Goal: Task Accomplishment & Management: Use online tool/utility

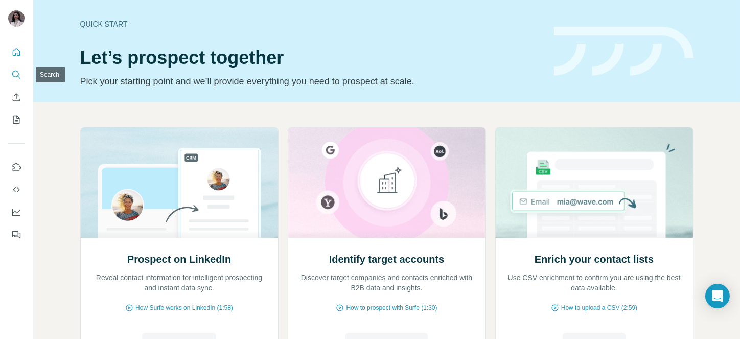
click at [17, 72] on icon "Search" at bounding box center [16, 75] width 10 height 10
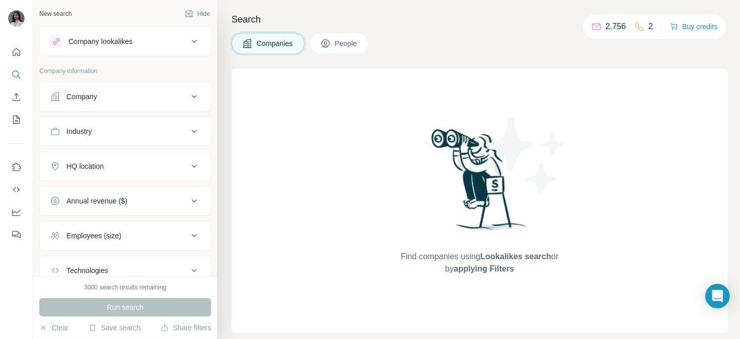
click at [134, 100] on div "Company" at bounding box center [119, 97] width 138 height 10
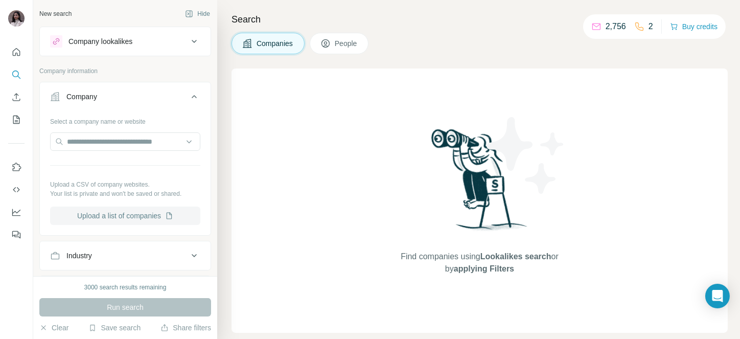
click at [101, 210] on button "Upload a list of companies" at bounding box center [125, 216] width 150 height 18
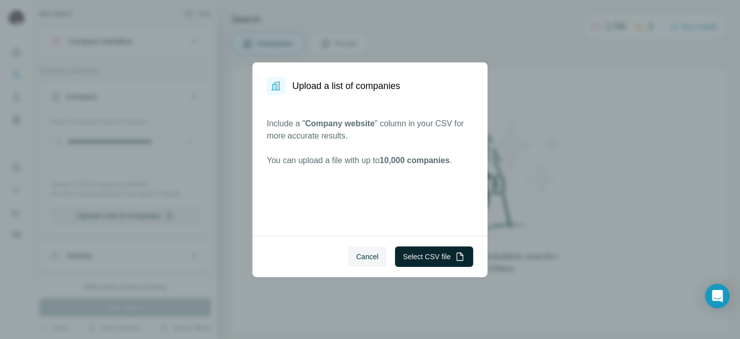
click at [436, 249] on button "Select CSV file" at bounding box center [434, 256] width 78 height 20
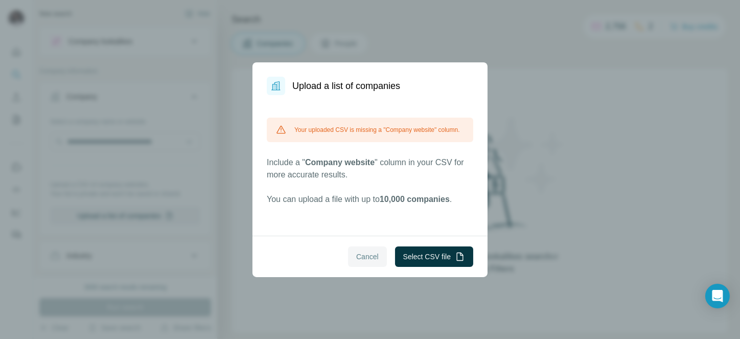
click at [364, 259] on span "Cancel" at bounding box center [367, 257] width 22 height 10
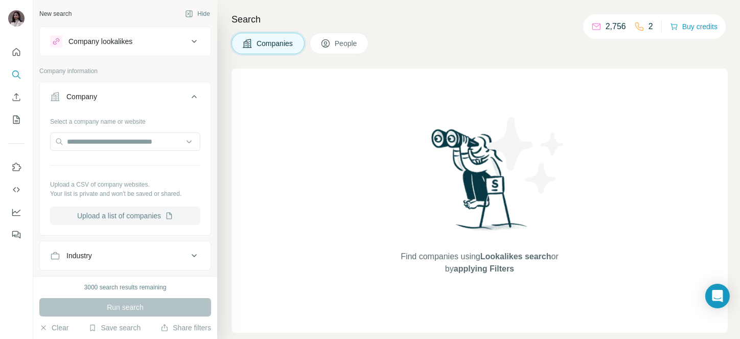
click at [115, 213] on button "Upload a list of companies" at bounding box center [125, 216] width 150 height 18
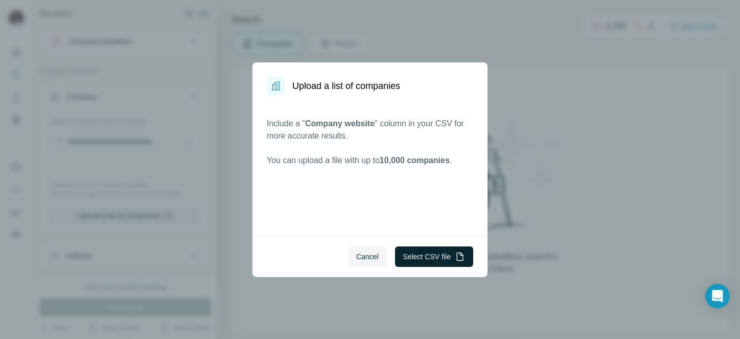
click at [423, 249] on button "Select CSV file" at bounding box center [434, 256] width 78 height 20
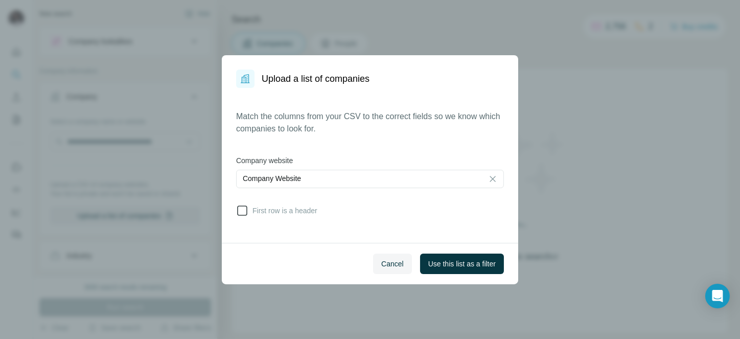
click at [243, 208] on icon at bounding box center [242, 211] width 12 height 12
click at [483, 260] on span "Use this list as a filter" at bounding box center [462, 264] width 67 height 10
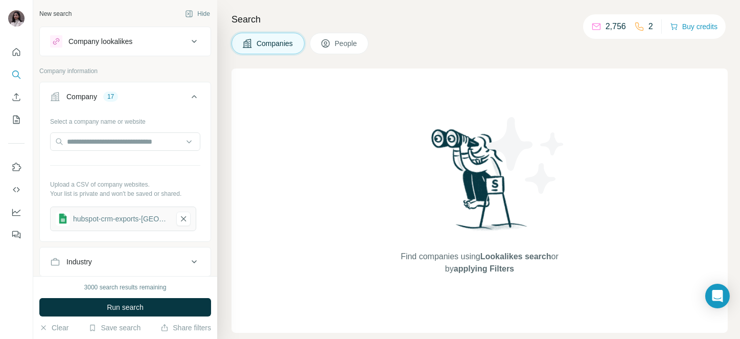
click at [334, 39] on button "People" at bounding box center [339, 43] width 59 height 21
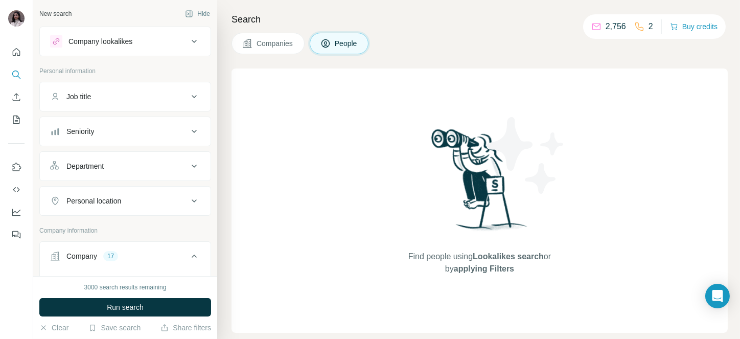
click at [132, 93] on div "Job title" at bounding box center [119, 97] width 138 height 10
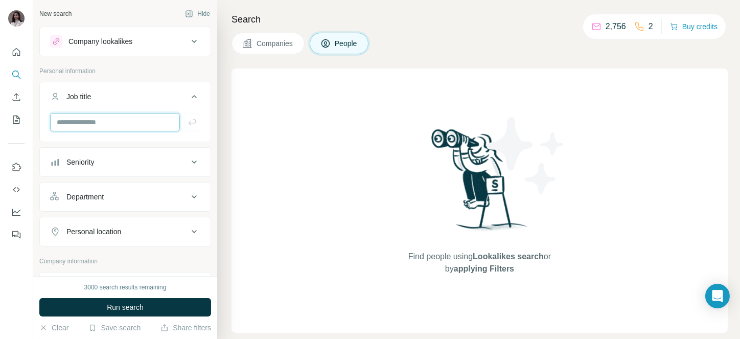
click at [99, 122] on input "text" at bounding box center [115, 122] width 130 height 18
type input "***"
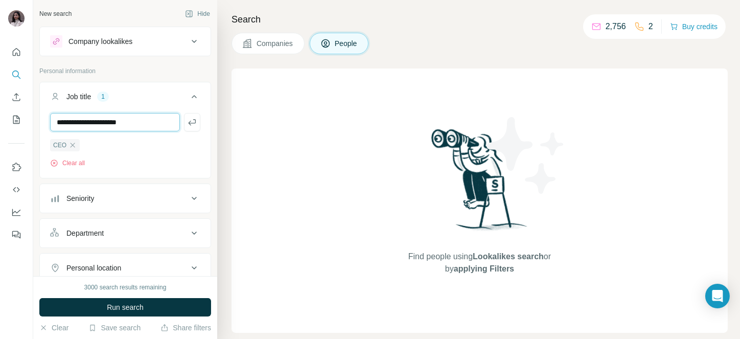
type input "**********"
type input "***"
type input "**********"
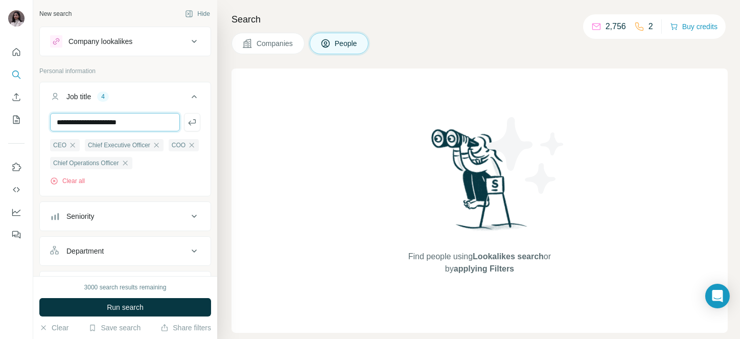
type input "**********"
type input "***"
type input "**********"
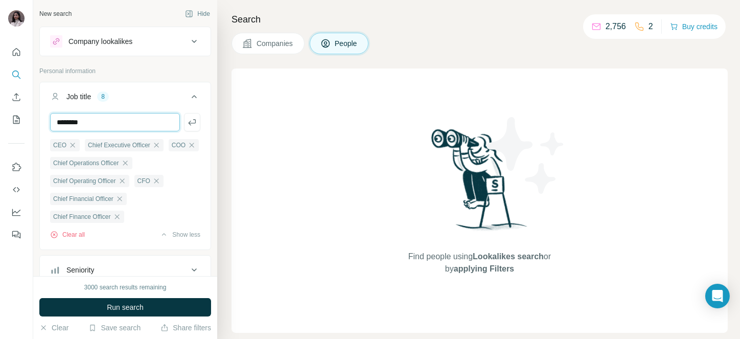
type input "********"
type input "**********"
type input "******"
type input "*********"
type input "**********"
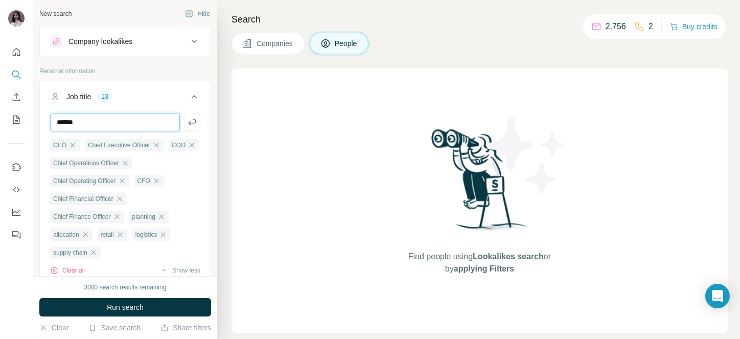
type input "******"
paste input "**********"
type input "**********"
paste input "**********"
type input "**********"
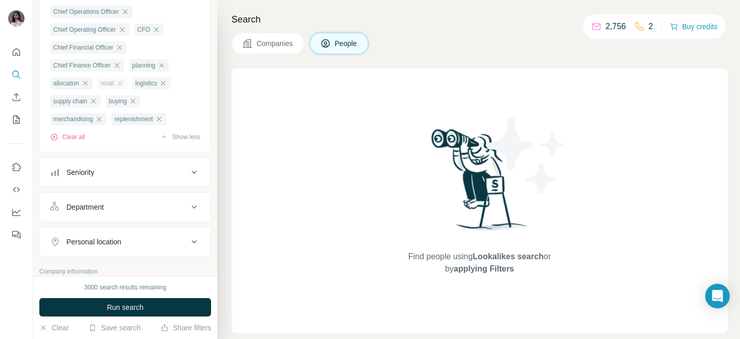
scroll to position [156, 0]
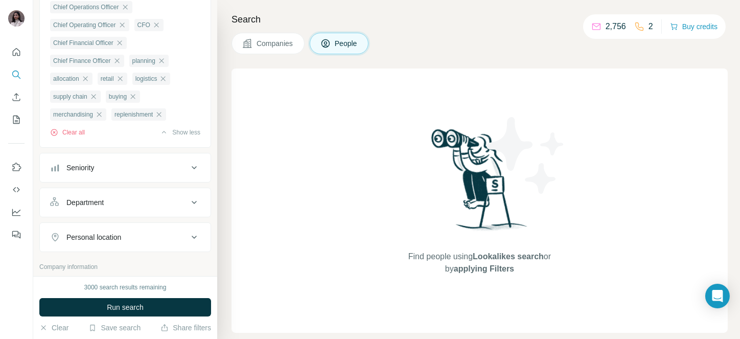
click at [103, 173] on div "Seniority" at bounding box center [119, 168] width 138 height 10
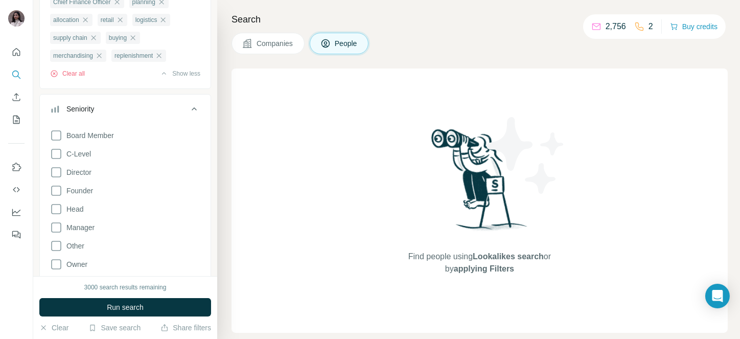
scroll to position [218, 0]
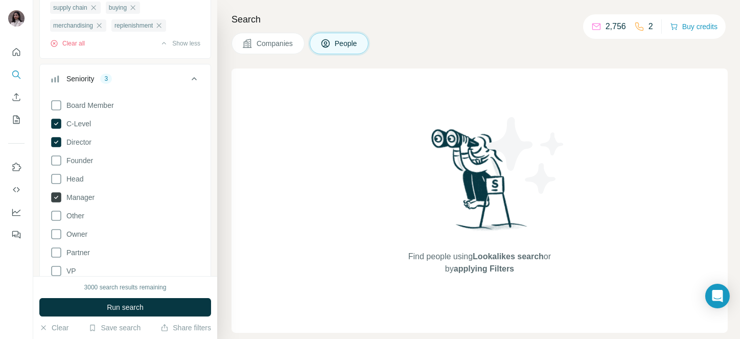
scroll to position [248, 0]
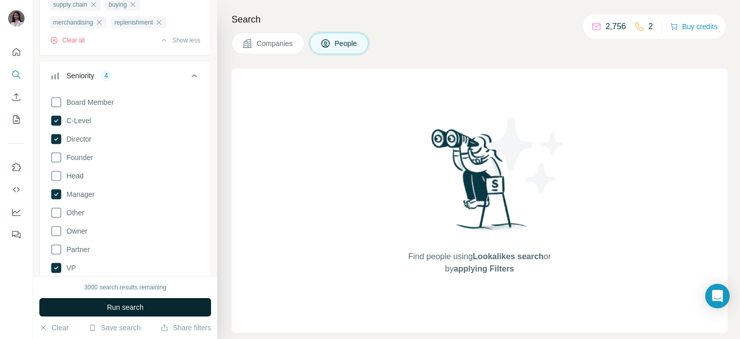
click at [99, 305] on button "Run search" at bounding box center [125, 307] width 172 height 18
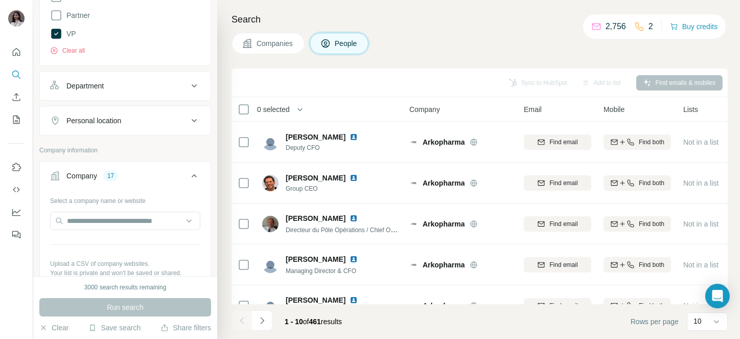
scroll to position [765, 0]
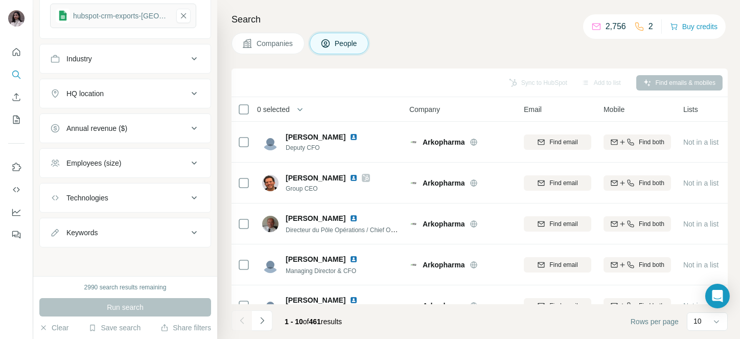
click at [268, 108] on span "0 selected" at bounding box center [273, 109] width 33 height 10
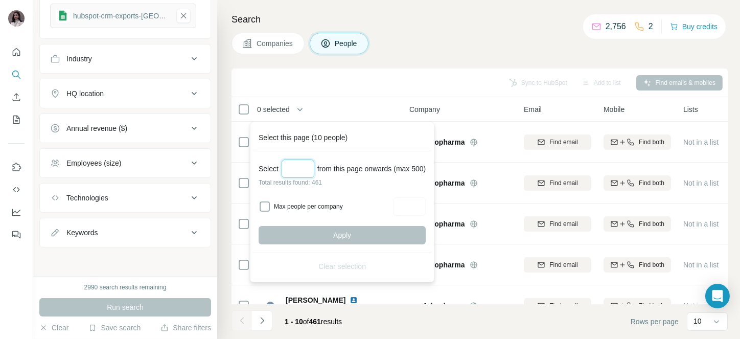
click at [303, 169] on input "Select a number (up to 500)" at bounding box center [298, 169] width 33 height 18
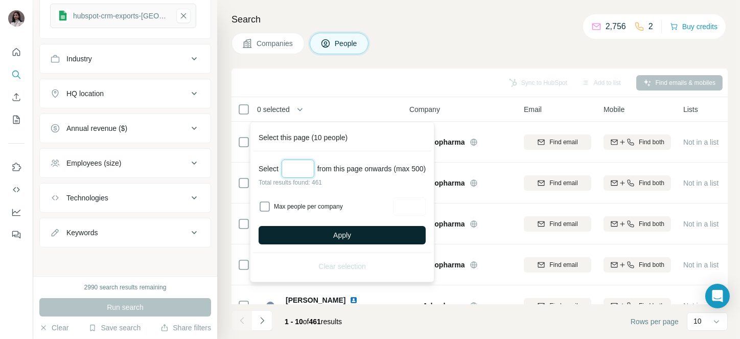
type input "***"
click at [325, 228] on button "Apply" at bounding box center [342, 235] width 167 height 18
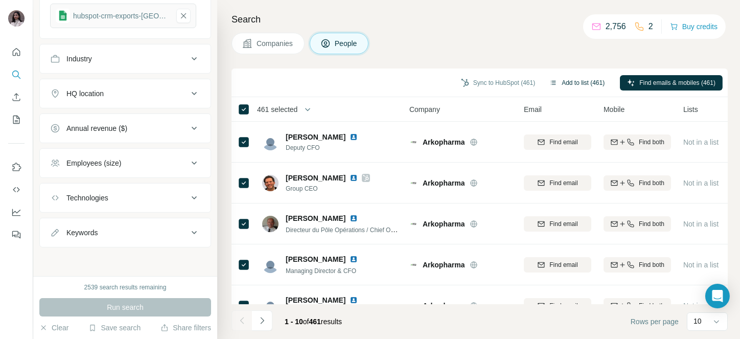
click at [564, 80] on button "Add to list (461)" at bounding box center [578, 82] width 70 height 15
click at [577, 78] on button "Add to list (461)" at bounding box center [578, 82] width 70 height 15
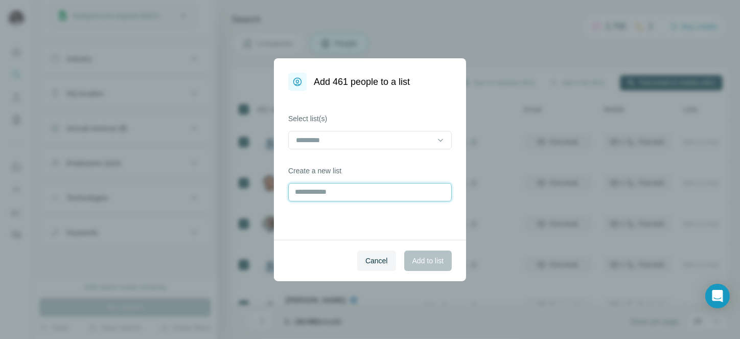
click at [349, 194] on input "text" at bounding box center [370, 192] width 164 height 18
type input "**********"
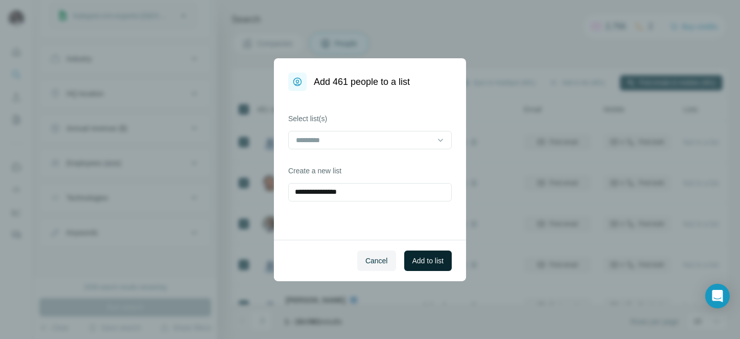
click at [429, 256] on span "Add to list" at bounding box center [428, 261] width 31 height 10
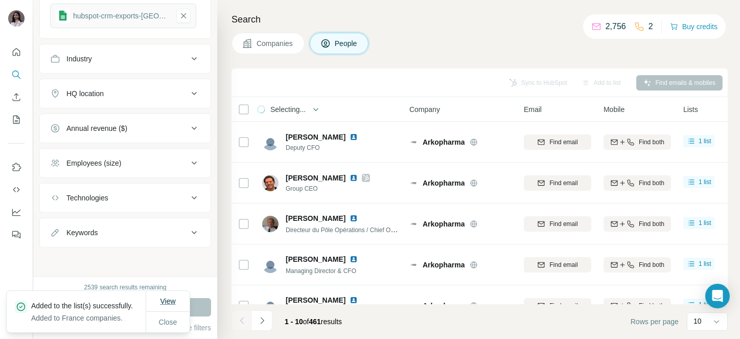
click at [168, 297] on span "View" at bounding box center [167, 301] width 15 height 8
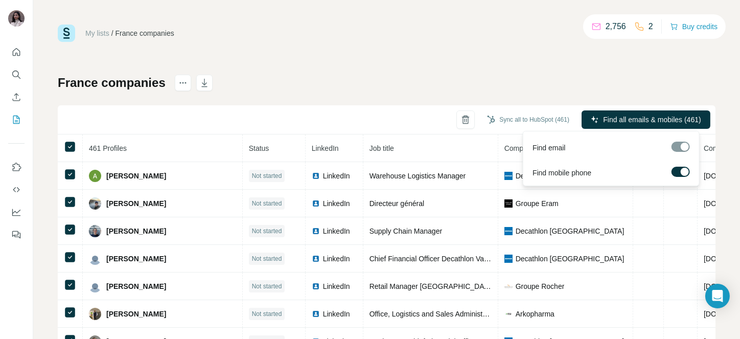
click at [679, 168] on label at bounding box center [681, 172] width 18 height 10
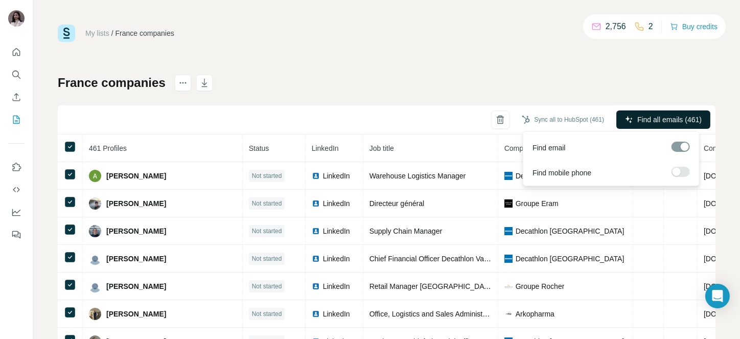
click at [660, 111] on button "Find all emails (461)" at bounding box center [664, 119] width 94 height 18
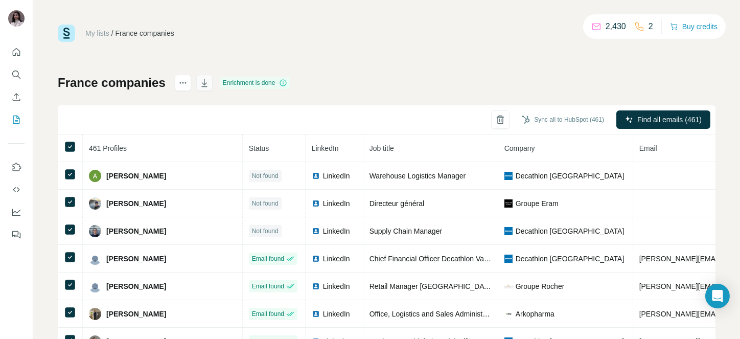
click at [207, 78] on icon "button" at bounding box center [204, 83] width 10 height 10
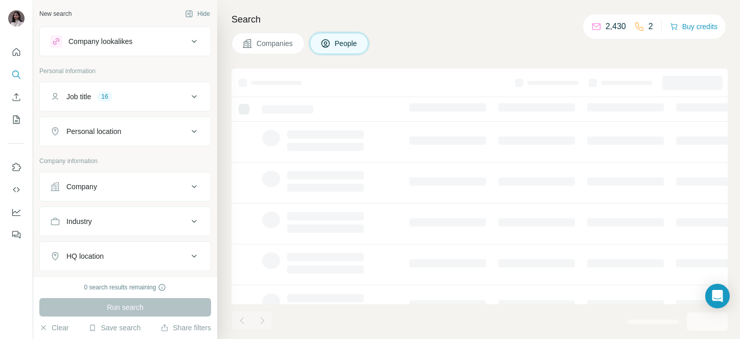
click at [161, 182] on div "Company" at bounding box center [119, 187] width 138 height 10
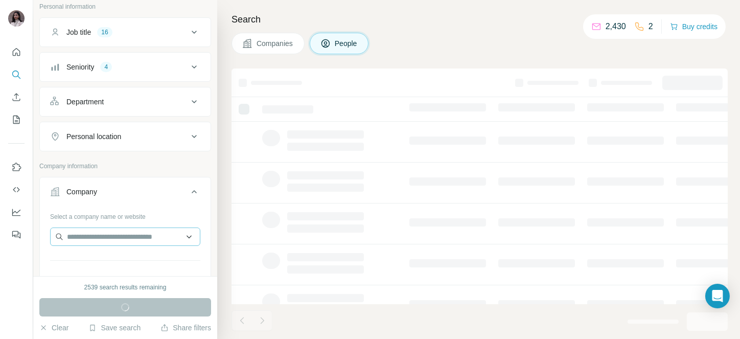
scroll to position [120, 0]
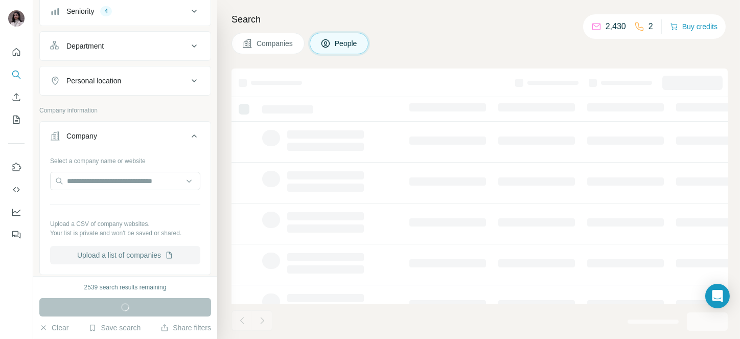
click at [115, 257] on button "Upload a list of companies" at bounding box center [125, 255] width 150 height 18
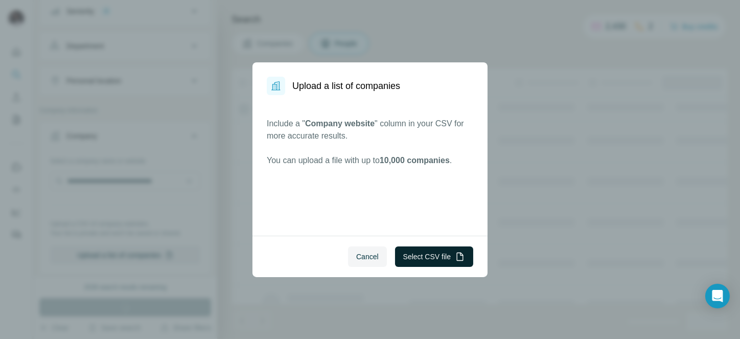
click at [423, 256] on button "Select CSV file" at bounding box center [434, 256] width 78 height 20
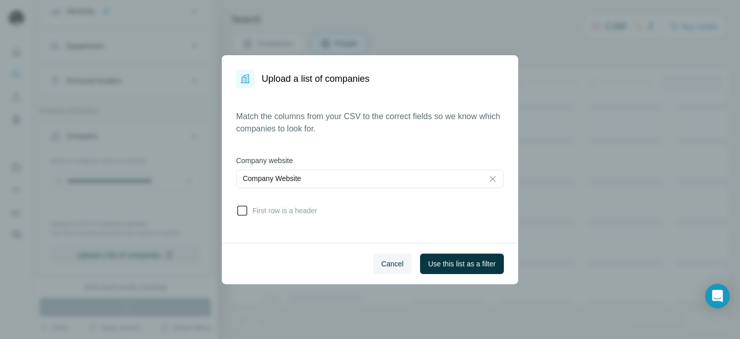
click at [267, 205] on label "First row is a header" at bounding box center [276, 211] width 81 height 12
click at [433, 259] on span "Use this list as a filter" at bounding box center [462, 264] width 67 height 10
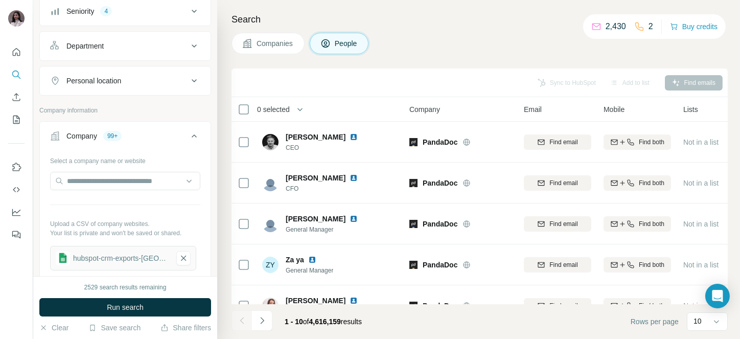
scroll to position [0, 0]
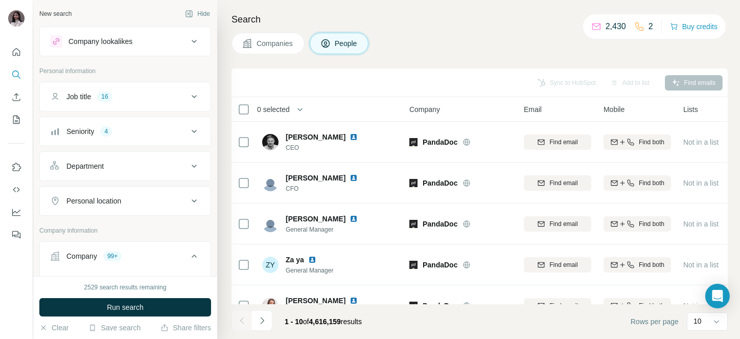
click at [125, 109] on div "Job title 16" at bounding box center [125, 97] width 172 height 30
click at [109, 102] on button "Job title 16" at bounding box center [125, 96] width 171 height 25
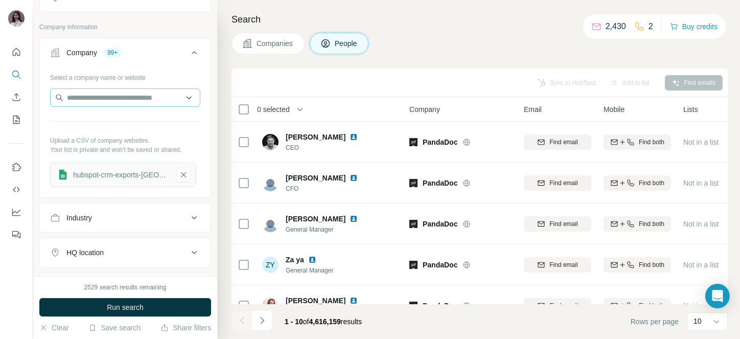
scroll to position [396, 0]
click at [181, 178] on icon "button" at bounding box center [183, 174] width 9 height 10
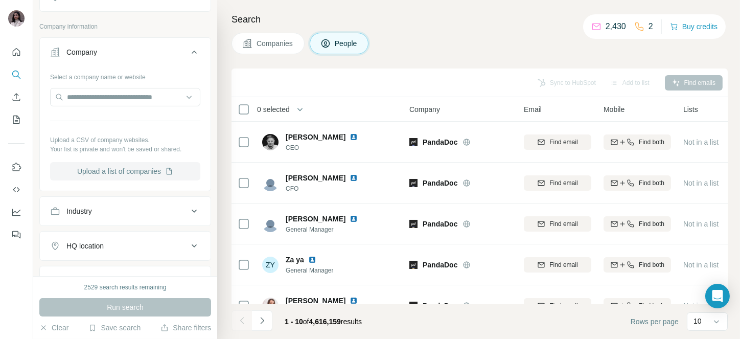
click at [146, 167] on button "Upload a list of companies" at bounding box center [125, 171] width 150 height 18
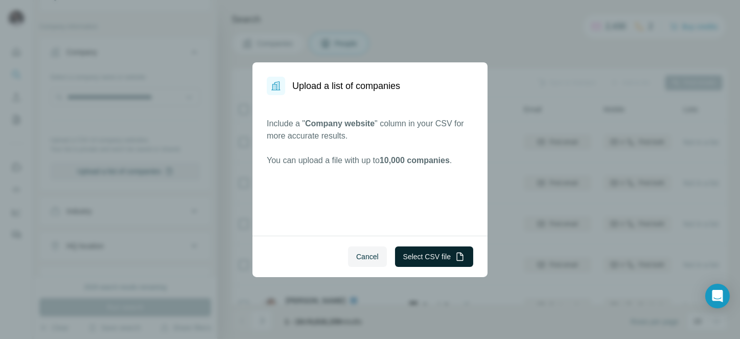
click at [428, 258] on button "Select CSV file" at bounding box center [434, 256] width 78 height 20
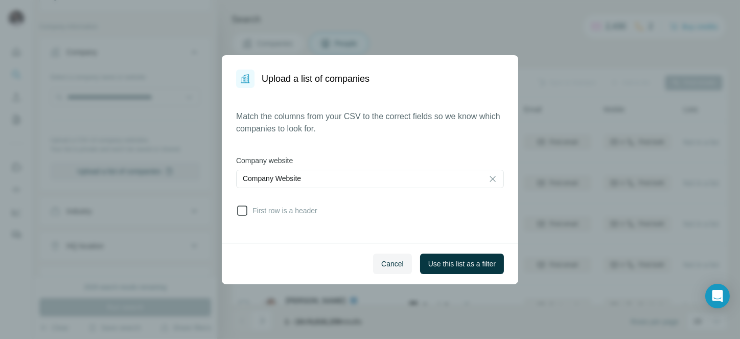
click at [238, 213] on icon at bounding box center [242, 211] width 10 height 10
click at [477, 257] on button "Use this list as a filter" at bounding box center [462, 264] width 84 height 20
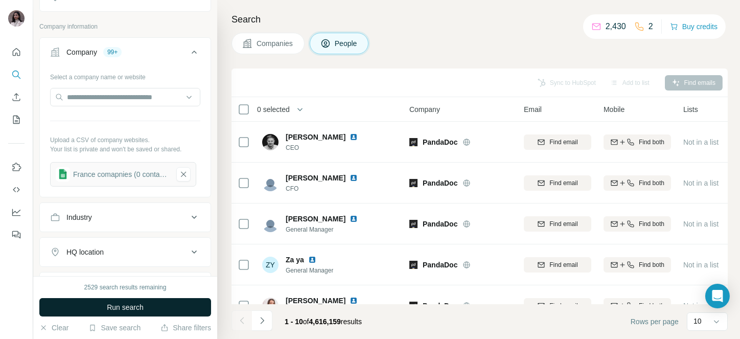
click at [121, 302] on span "Run search" at bounding box center [125, 307] width 37 height 10
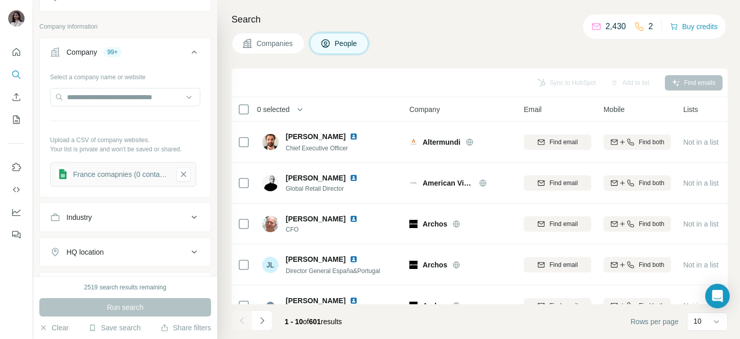
click at [287, 112] on span "0 selected" at bounding box center [273, 109] width 33 height 10
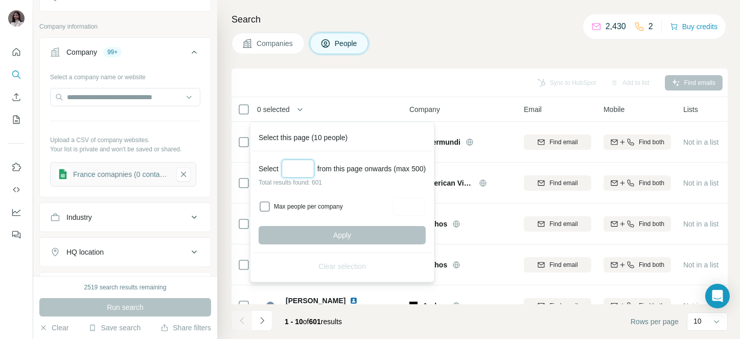
click at [287, 168] on input "Select a number (up to 500)" at bounding box center [298, 169] width 33 height 18
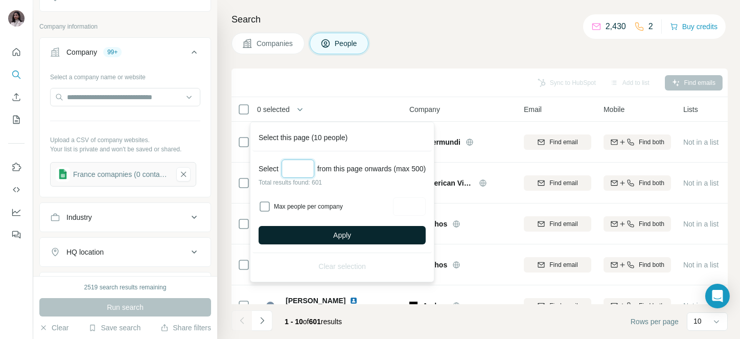
type input "***"
click at [317, 229] on button "Apply" at bounding box center [342, 235] width 167 height 18
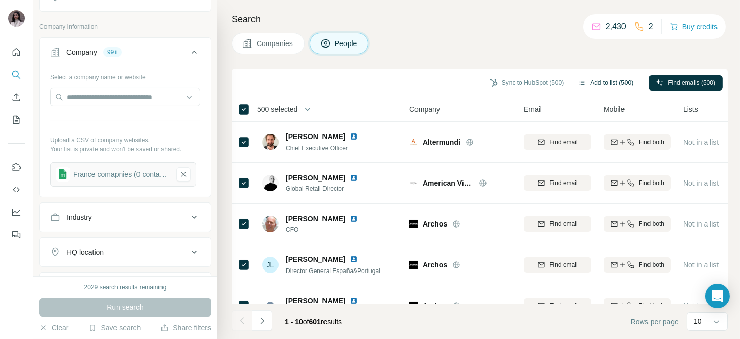
click at [580, 81] on button "Add to list (500)" at bounding box center [606, 82] width 70 height 15
click at [605, 81] on button "Add to list (500)" at bounding box center [606, 82] width 70 height 15
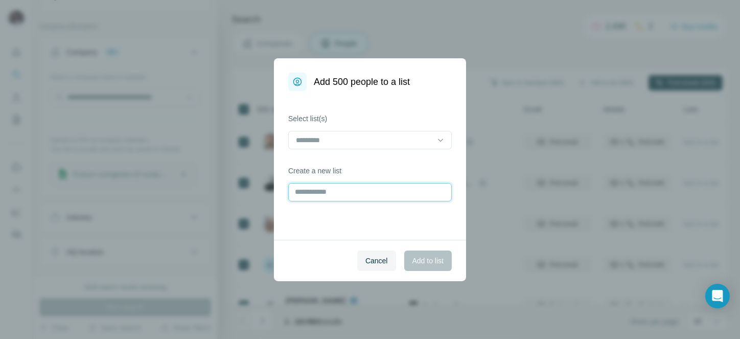
click at [339, 194] on input "text" at bounding box center [370, 192] width 164 height 18
type input "**********"
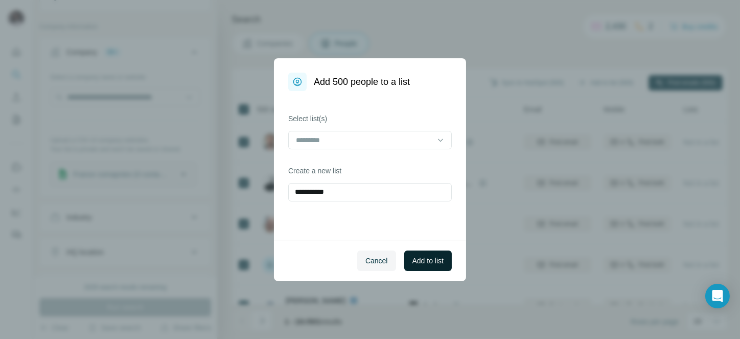
click at [414, 254] on button "Add to list" at bounding box center [428, 261] width 48 height 20
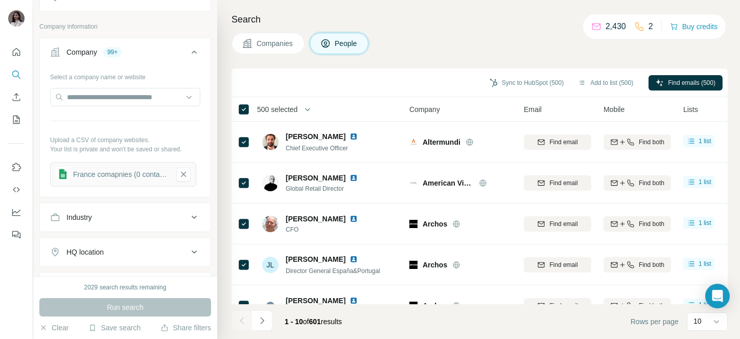
click at [282, 107] on span "500 selected" at bounding box center [277, 109] width 40 height 10
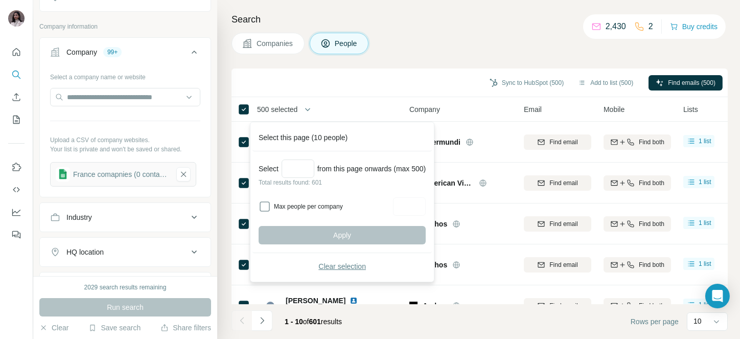
click at [341, 265] on span "Clear selection" at bounding box center [343, 266] width 48 height 10
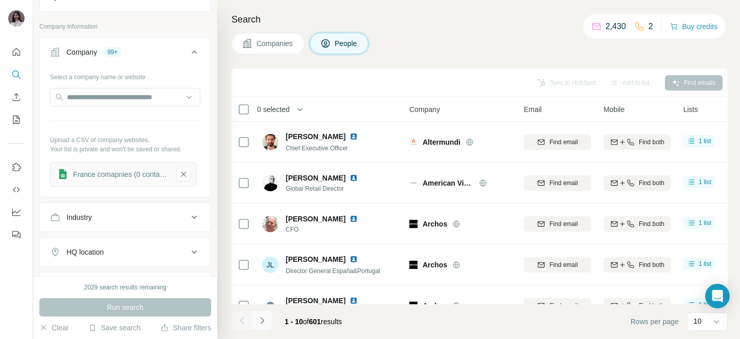
click at [260, 326] on icon "Navigate to next page" at bounding box center [262, 320] width 10 height 10
click at [260, 326] on div at bounding box center [262, 320] width 20 height 20
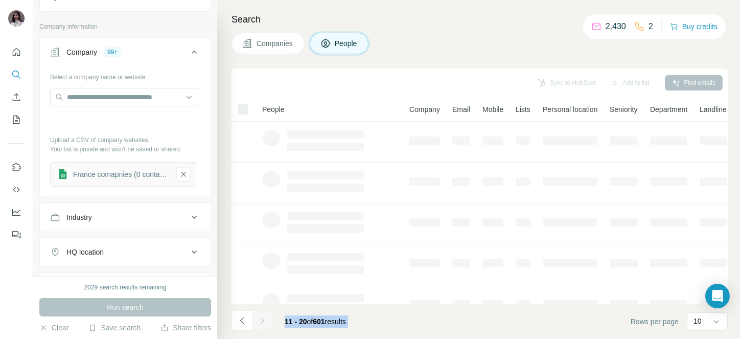
click at [260, 326] on div at bounding box center [262, 320] width 20 height 20
click at [260, 326] on icon "Navigate to next page" at bounding box center [262, 320] width 10 height 10
click at [260, 326] on div at bounding box center [262, 320] width 20 height 20
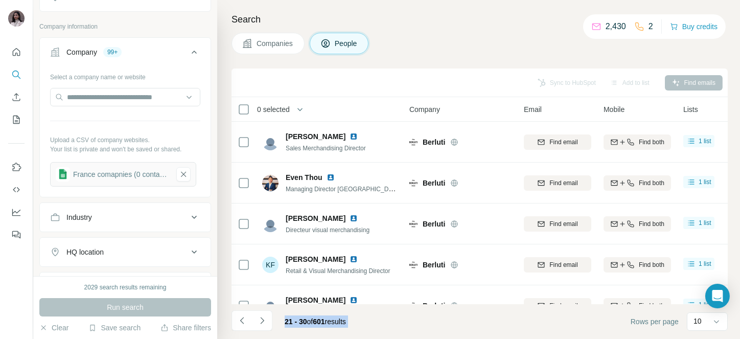
click at [260, 326] on icon "Navigate to next page" at bounding box center [262, 320] width 10 height 10
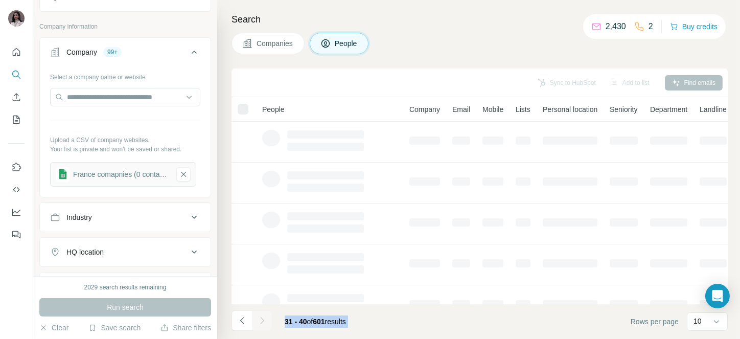
click at [260, 326] on div at bounding box center [262, 320] width 20 height 20
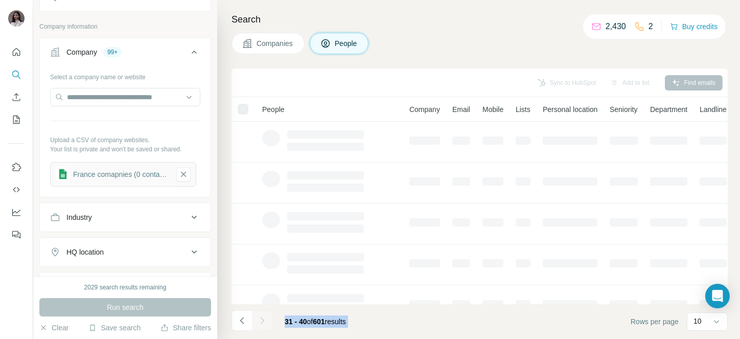
click at [260, 326] on div at bounding box center [262, 320] width 20 height 20
click at [260, 326] on icon "Navigate to next page" at bounding box center [262, 320] width 10 height 10
click at [260, 326] on div at bounding box center [262, 320] width 20 height 20
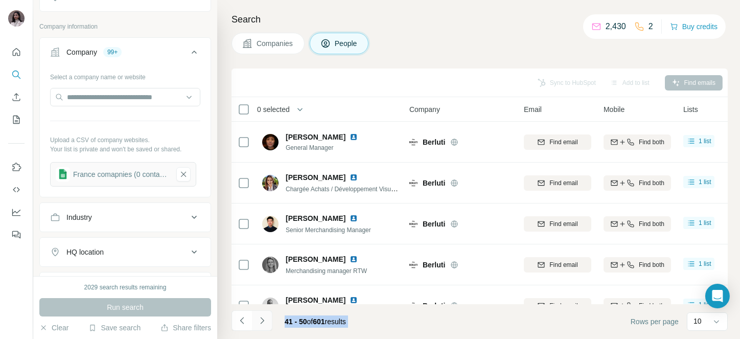
click at [260, 326] on icon "Navigate to next page" at bounding box center [262, 320] width 10 height 10
click at [260, 326] on div at bounding box center [262, 320] width 20 height 20
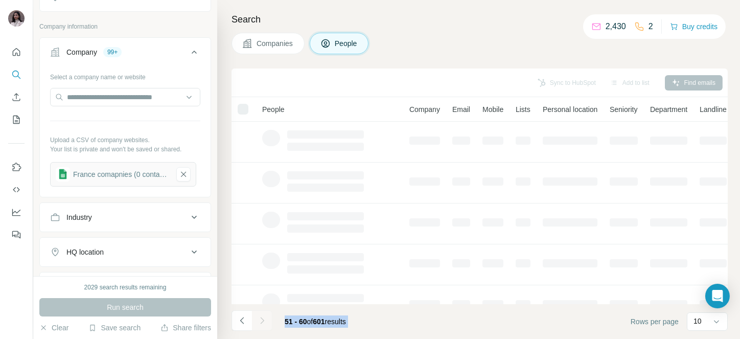
click at [260, 326] on div at bounding box center [262, 320] width 20 height 20
click at [260, 326] on icon "Navigate to next page" at bounding box center [262, 320] width 10 height 10
click at [260, 326] on div at bounding box center [262, 320] width 20 height 20
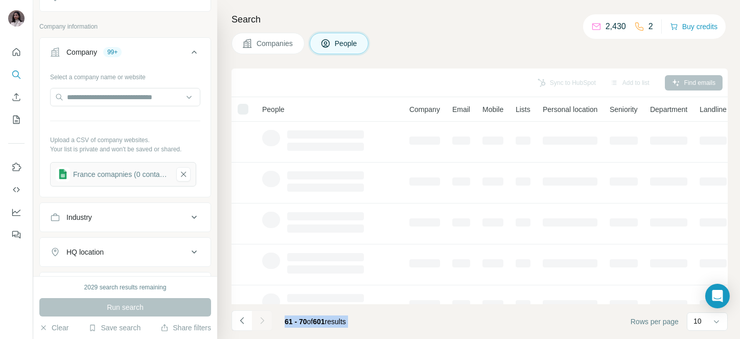
click at [260, 326] on div at bounding box center [262, 320] width 20 height 20
click at [260, 326] on icon "Navigate to next page" at bounding box center [262, 320] width 10 height 10
click at [260, 326] on div at bounding box center [262, 320] width 20 height 20
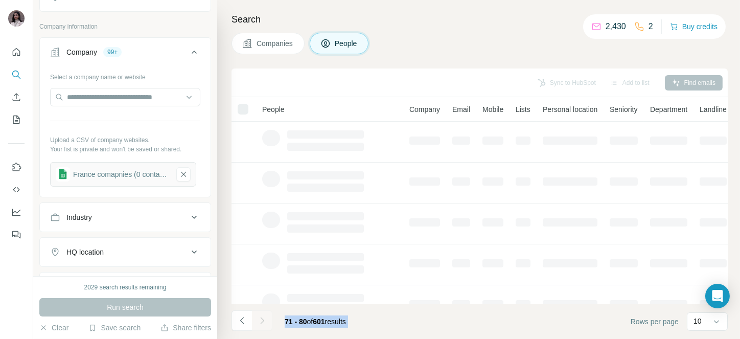
click at [260, 326] on icon "Navigate to next page" at bounding box center [262, 320] width 10 height 10
click at [260, 326] on div at bounding box center [262, 320] width 20 height 20
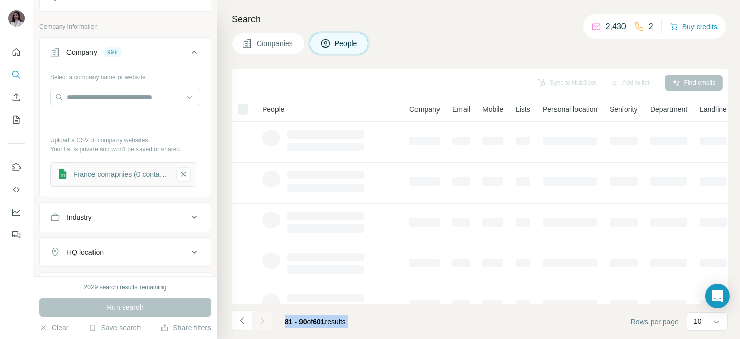
click at [260, 326] on icon "Navigate to next page" at bounding box center [262, 320] width 10 height 10
click at [260, 326] on div at bounding box center [262, 320] width 20 height 20
click at [260, 326] on icon "Navigate to next page" at bounding box center [262, 320] width 10 height 10
click at [260, 326] on div at bounding box center [262, 320] width 20 height 20
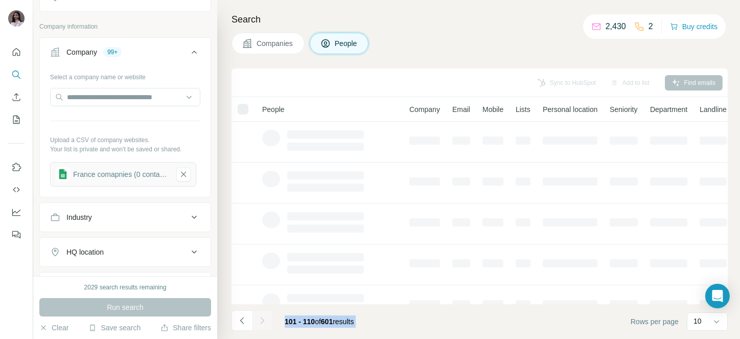
click at [260, 326] on div at bounding box center [262, 320] width 20 height 20
click at [260, 326] on icon "Navigate to next page" at bounding box center [262, 320] width 10 height 10
click at [260, 326] on div at bounding box center [262, 320] width 20 height 20
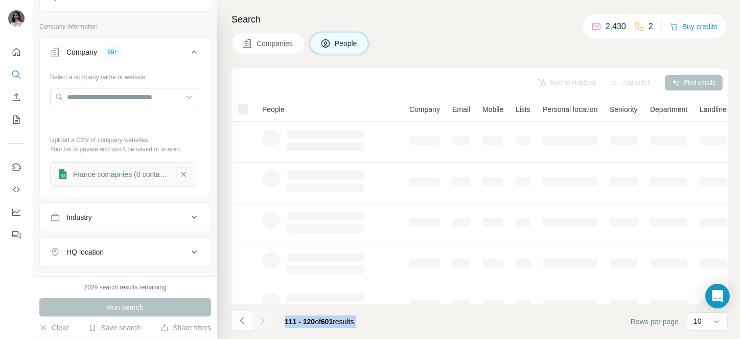
click at [260, 326] on div at bounding box center [262, 320] width 20 height 20
click at [260, 326] on icon "Navigate to next page" at bounding box center [262, 320] width 10 height 10
click at [260, 326] on div at bounding box center [262, 320] width 20 height 20
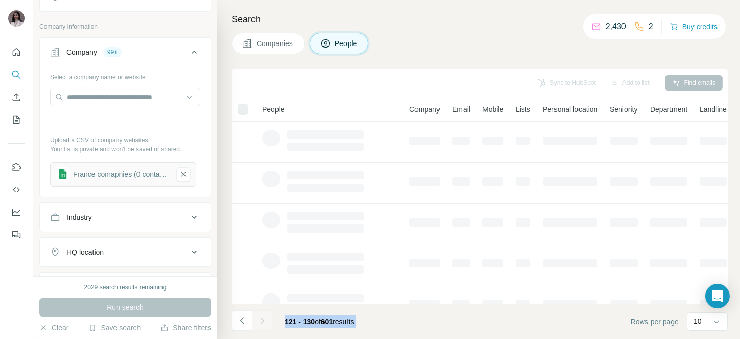
click at [260, 326] on icon "Navigate to next page" at bounding box center [262, 320] width 10 height 10
click at [260, 326] on div at bounding box center [262, 320] width 20 height 20
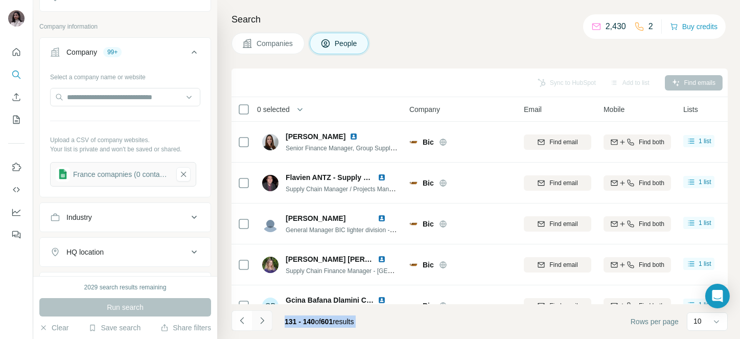
click at [260, 326] on icon "Navigate to next page" at bounding box center [262, 320] width 10 height 10
click at [260, 326] on div at bounding box center [262, 320] width 20 height 20
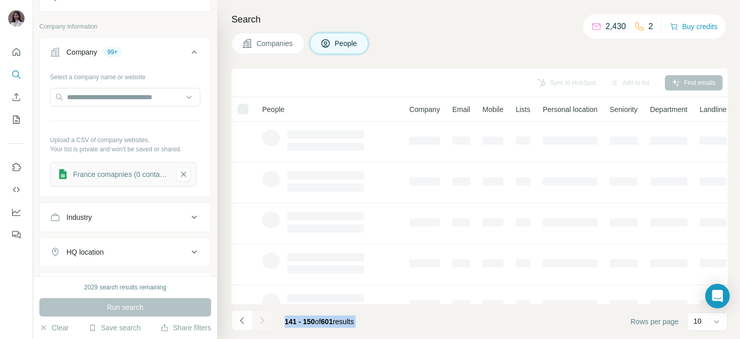
click at [260, 326] on div at bounding box center [262, 320] width 20 height 20
click at [260, 326] on icon "Navigate to next page" at bounding box center [262, 320] width 10 height 10
click at [260, 326] on div at bounding box center [262, 320] width 20 height 20
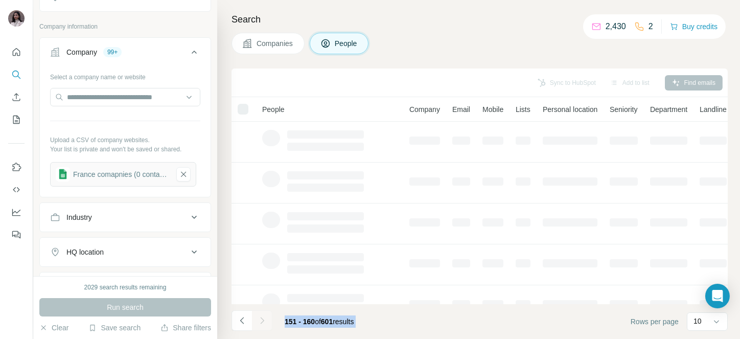
click at [260, 326] on icon "Navigate to next page" at bounding box center [262, 320] width 10 height 10
click at [260, 326] on div at bounding box center [262, 320] width 20 height 20
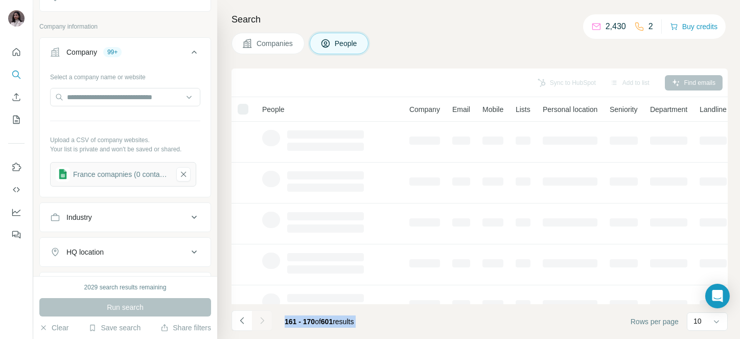
click at [260, 326] on icon "Navigate to next page" at bounding box center [262, 320] width 10 height 10
click at [260, 326] on div at bounding box center [262, 320] width 20 height 20
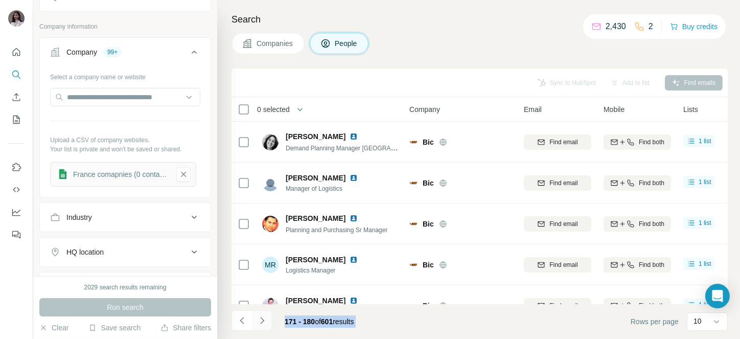
click at [260, 326] on icon "Navigate to next page" at bounding box center [262, 320] width 10 height 10
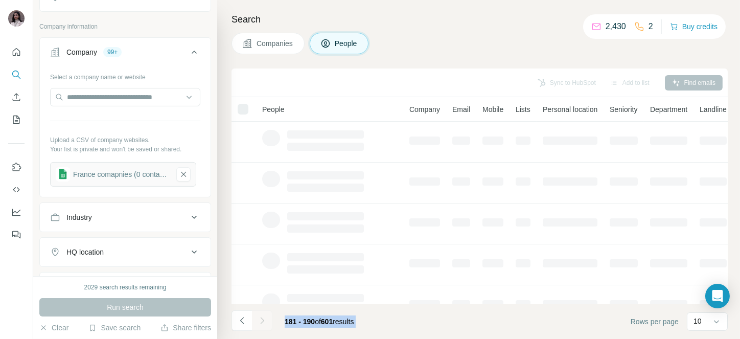
click at [260, 326] on div at bounding box center [262, 320] width 20 height 20
click at [260, 326] on icon "Navigate to next page" at bounding box center [262, 320] width 10 height 10
click at [260, 326] on div at bounding box center [262, 320] width 20 height 20
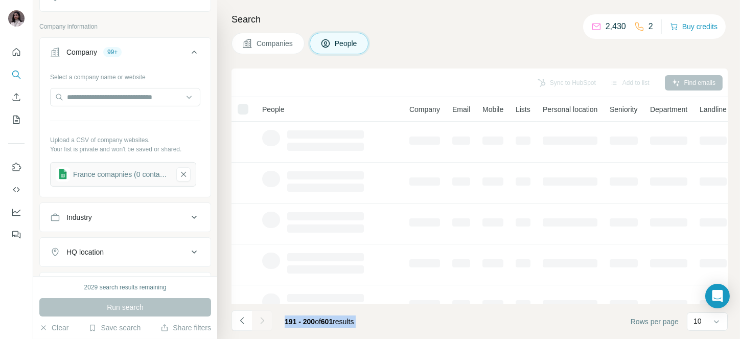
click at [260, 326] on div at bounding box center [262, 320] width 20 height 20
click at [260, 326] on icon "Navigate to next page" at bounding box center [262, 320] width 10 height 10
click at [260, 326] on div at bounding box center [262, 320] width 20 height 20
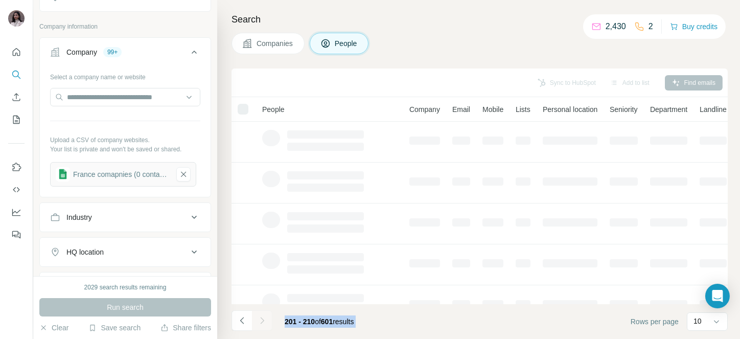
click at [260, 326] on div at bounding box center [262, 320] width 20 height 20
click at [260, 326] on icon "Navigate to next page" at bounding box center [262, 320] width 10 height 10
click at [260, 326] on div at bounding box center [262, 320] width 20 height 20
click at [260, 326] on icon "Navigate to next page" at bounding box center [262, 320] width 10 height 10
click at [260, 326] on div at bounding box center [262, 320] width 20 height 20
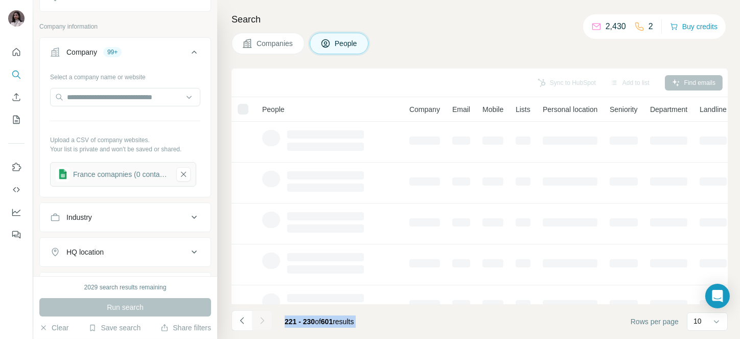
click at [260, 326] on div at bounding box center [262, 320] width 20 height 20
click at [260, 326] on icon "Navigate to next page" at bounding box center [262, 320] width 10 height 10
click at [260, 326] on div at bounding box center [262, 320] width 20 height 20
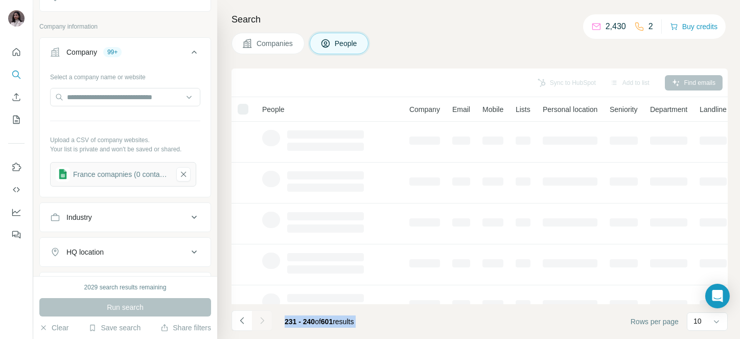
click at [260, 326] on div at bounding box center [262, 320] width 20 height 20
click at [260, 326] on icon "Navigate to next page" at bounding box center [262, 320] width 10 height 10
click at [260, 326] on div at bounding box center [262, 320] width 20 height 20
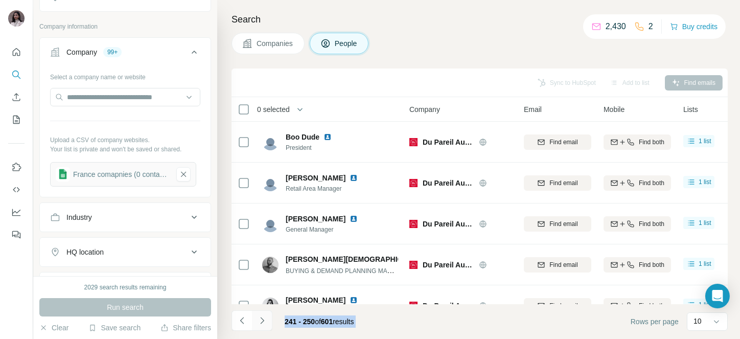
click at [260, 326] on icon "Navigate to next page" at bounding box center [262, 320] width 10 height 10
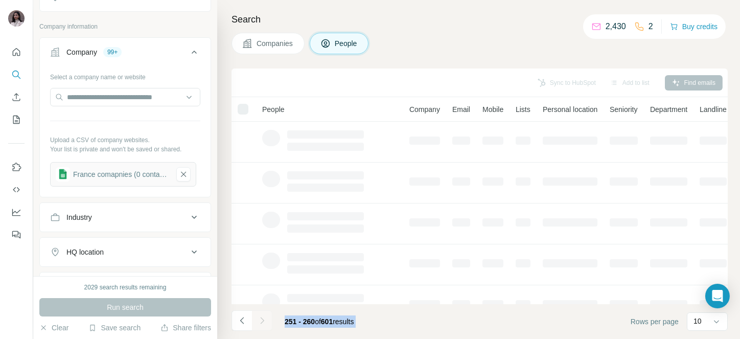
click at [260, 326] on div at bounding box center [262, 320] width 20 height 20
click at [260, 326] on icon "Navigate to next page" at bounding box center [262, 320] width 10 height 10
click at [260, 326] on div at bounding box center [262, 320] width 20 height 20
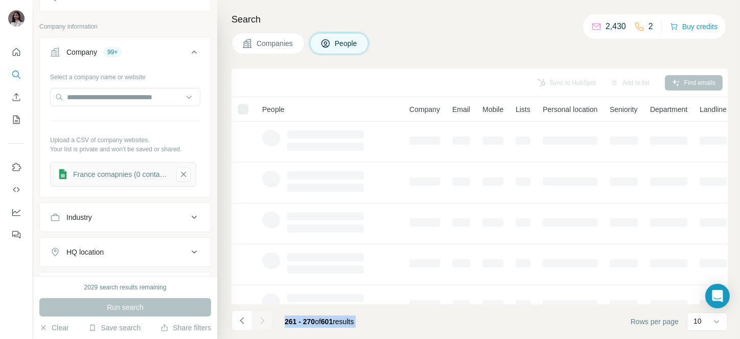
click at [260, 326] on div at bounding box center [262, 320] width 20 height 20
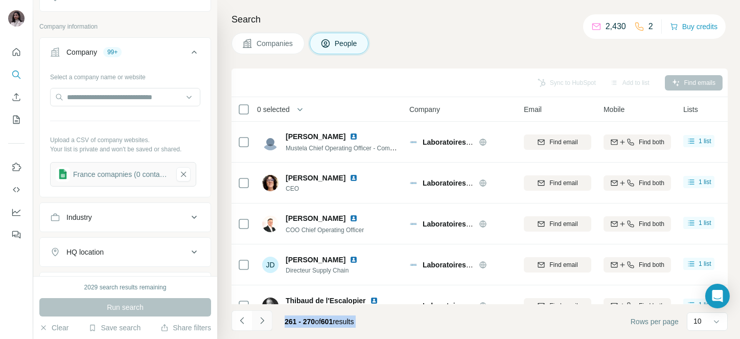
click at [260, 326] on icon "Navigate to next page" at bounding box center [262, 320] width 10 height 10
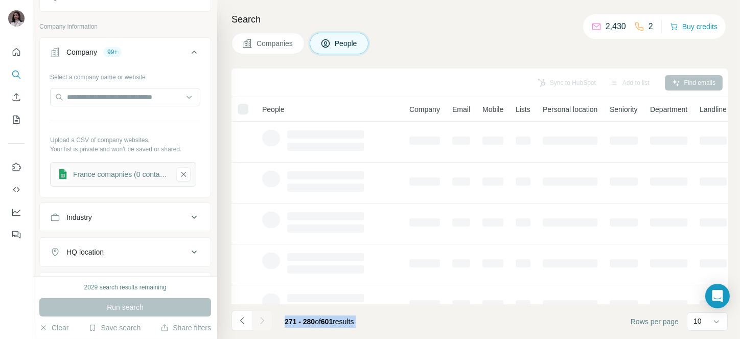
click at [260, 326] on div at bounding box center [262, 320] width 20 height 20
click at [260, 326] on icon "Navigate to next page" at bounding box center [262, 320] width 10 height 10
click at [260, 326] on div at bounding box center [262, 320] width 20 height 20
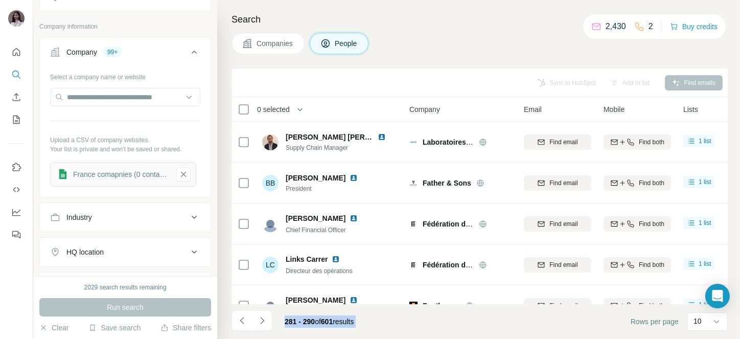
click at [260, 326] on icon "Navigate to next page" at bounding box center [262, 320] width 10 height 10
click at [260, 326] on div at bounding box center [262, 320] width 20 height 20
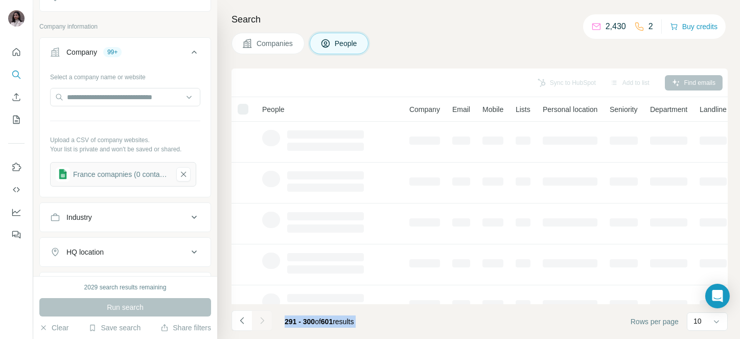
click at [260, 326] on div at bounding box center [262, 320] width 20 height 20
click at [260, 326] on icon "Navigate to next page" at bounding box center [262, 320] width 10 height 10
click at [260, 326] on div at bounding box center [262, 320] width 20 height 20
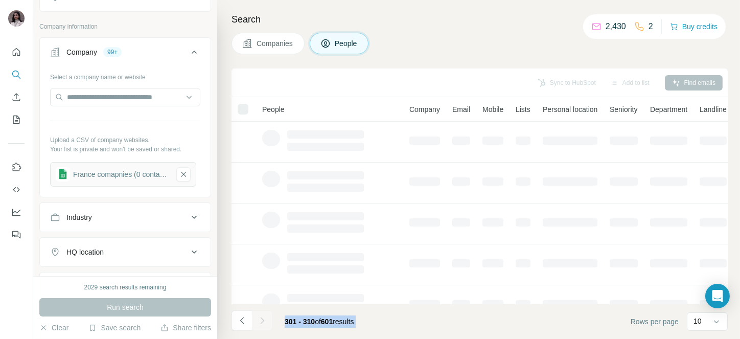
click at [260, 326] on icon "Navigate to next page" at bounding box center [262, 320] width 10 height 10
click at [260, 326] on div at bounding box center [262, 320] width 20 height 20
click at [260, 326] on icon "Navigate to next page" at bounding box center [262, 320] width 10 height 10
click at [260, 326] on div at bounding box center [262, 320] width 20 height 20
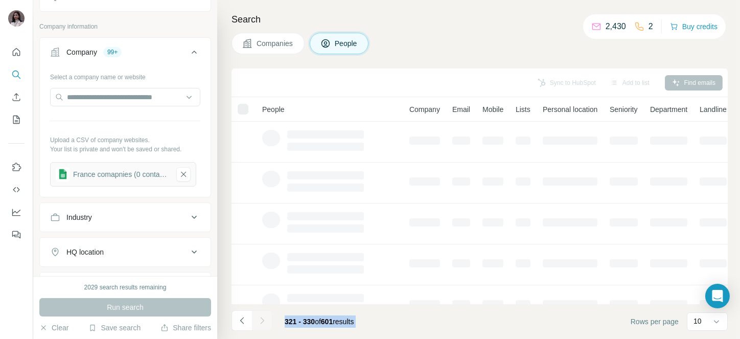
click at [260, 326] on div at bounding box center [262, 320] width 20 height 20
click at [260, 326] on icon "Navigate to next page" at bounding box center [262, 320] width 10 height 10
click at [260, 326] on div at bounding box center [262, 320] width 20 height 20
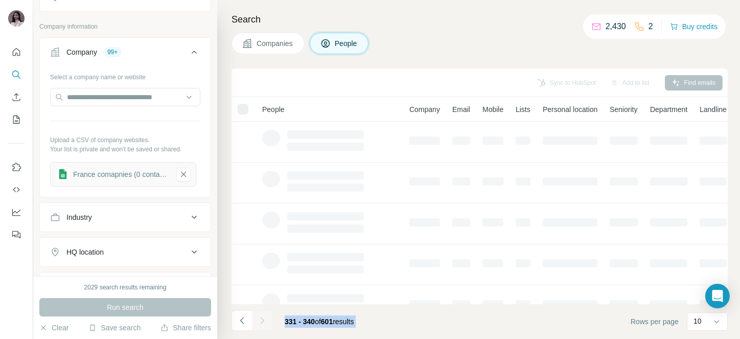
click at [260, 326] on div at bounding box center [262, 320] width 20 height 20
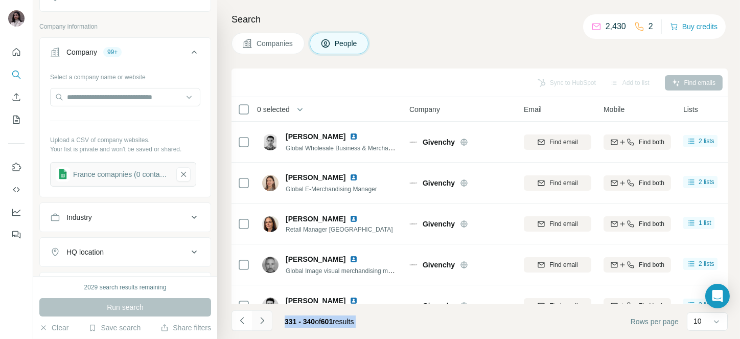
click at [260, 326] on icon "Navigate to next page" at bounding box center [262, 320] width 10 height 10
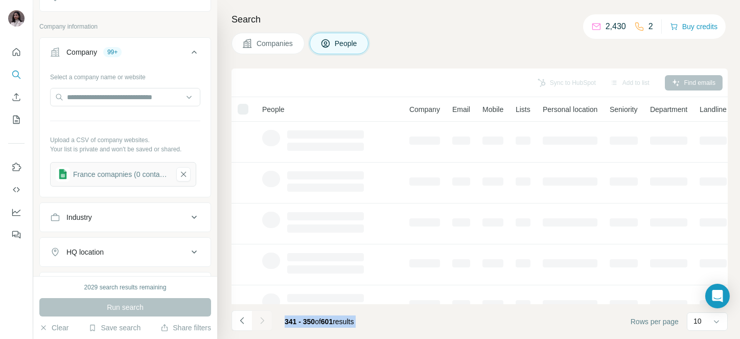
click at [260, 326] on div at bounding box center [262, 320] width 20 height 20
click at [260, 326] on icon "Navigate to next page" at bounding box center [262, 320] width 10 height 10
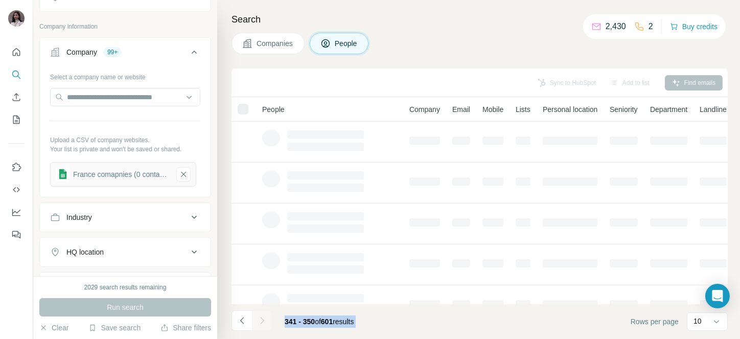
click at [260, 326] on div at bounding box center [262, 320] width 20 height 20
click at [260, 326] on icon "Navigate to next page" at bounding box center [262, 320] width 10 height 10
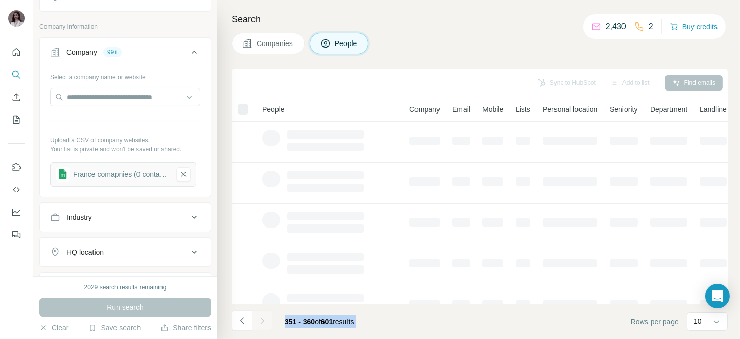
click at [260, 326] on div at bounding box center [262, 320] width 20 height 20
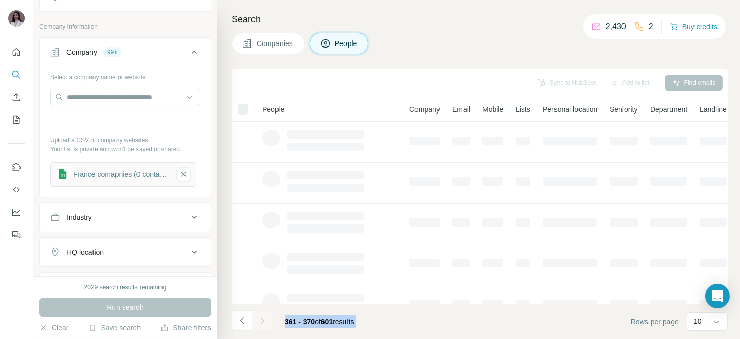
click at [260, 326] on div at bounding box center [262, 320] width 20 height 20
click at [260, 326] on icon "Navigate to next page" at bounding box center [262, 320] width 10 height 10
click at [260, 326] on div at bounding box center [262, 320] width 20 height 20
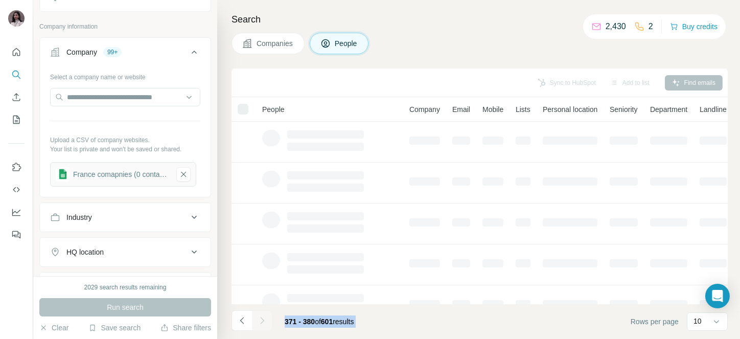
click at [260, 326] on div at bounding box center [262, 320] width 20 height 20
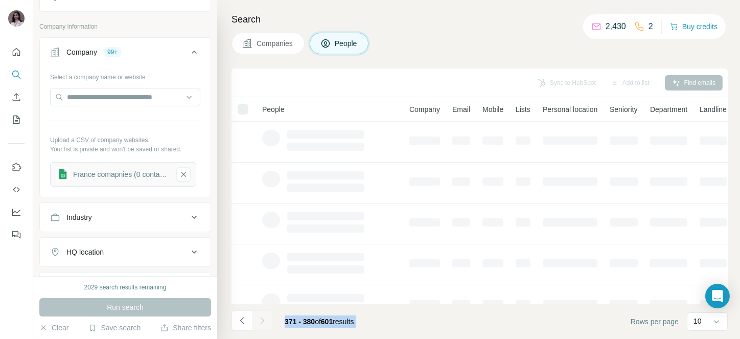
click at [260, 326] on div at bounding box center [262, 320] width 20 height 20
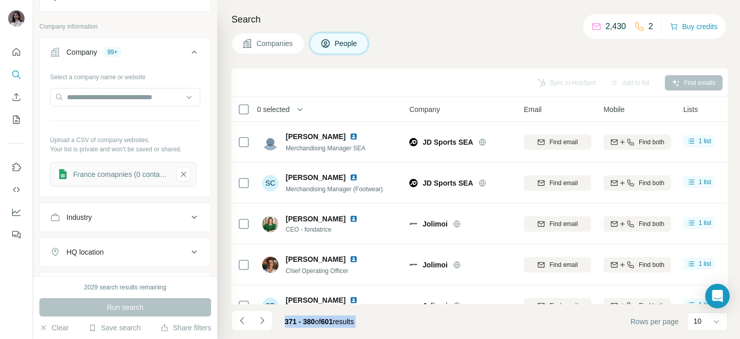
drag, startPoint x: 260, startPoint y: 326, endPoint x: 422, endPoint y: 323, distance: 161.6
click at [422, 323] on footer "371 - 380 of 601 results Rows per page 10" at bounding box center [480, 321] width 497 height 35
click at [259, 323] on icon "Navigate to next page" at bounding box center [262, 320] width 10 height 10
click at [259, 323] on div at bounding box center [262, 320] width 20 height 20
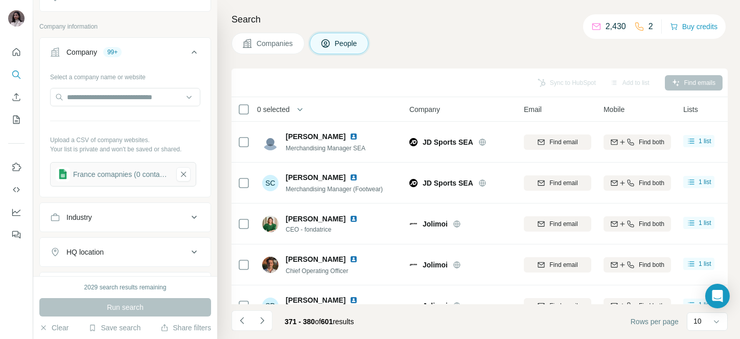
click at [259, 323] on div at bounding box center [262, 320] width 20 height 20
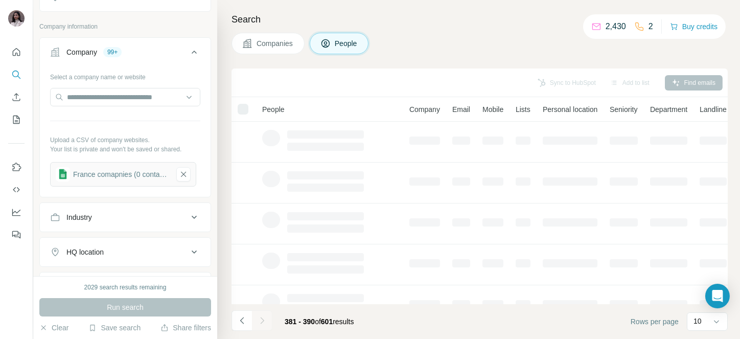
click at [259, 323] on div at bounding box center [262, 320] width 20 height 20
drag, startPoint x: 259, startPoint y: 323, endPoint x: 262, endPoint y: 356, distance: 33.8
click at [259, 323] on div at bounding box center [262, 320] width 20 height 20
click at [259, 323] on icon "Navigate to next page" at bounding box center [262, 320] width 10 height 10
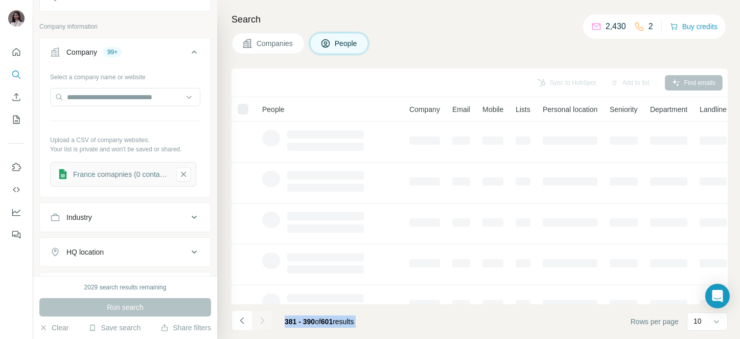
click at [262, 339] on html "New search Hide Company lookalikes Personal information Job title 16 CEO Chief …" at bounding box center [370, 169] width 740 height 339
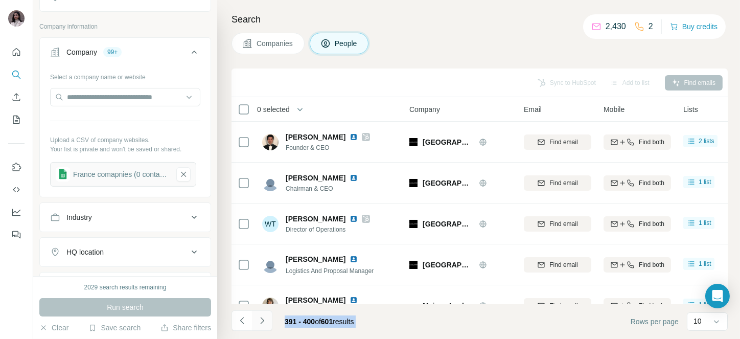
click at [260, 321] on icon "Navigate to next page" at bounding box center [262, 320] width 10 height 10
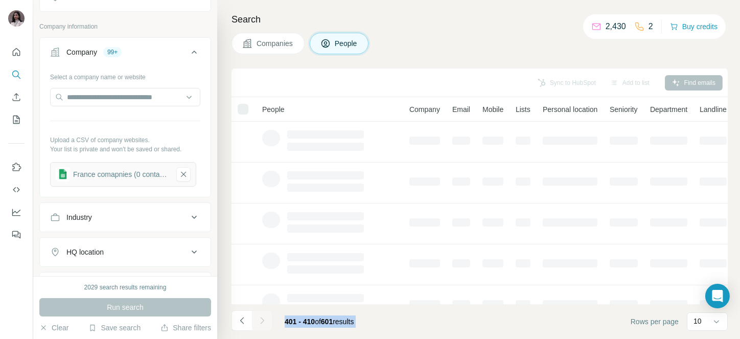
click at [260, 321] on div at bounding box center [262, 320] width 20 height 20
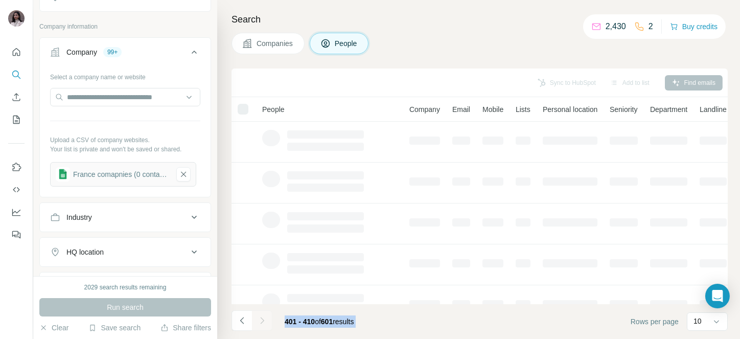
click at [260, 321] on icon "Navigate to next page" at bounding box center [262, 320] width 10 height 10
click at [260, 321] on div at bounding box center [262, 320] width 20 height 20
click at [260, 321] on icon "Navigate to next page" at bounding box center [262, 320] width 10 height 10
click at [260, 321] on div at bounding box center [262, 320] width 20 height 20
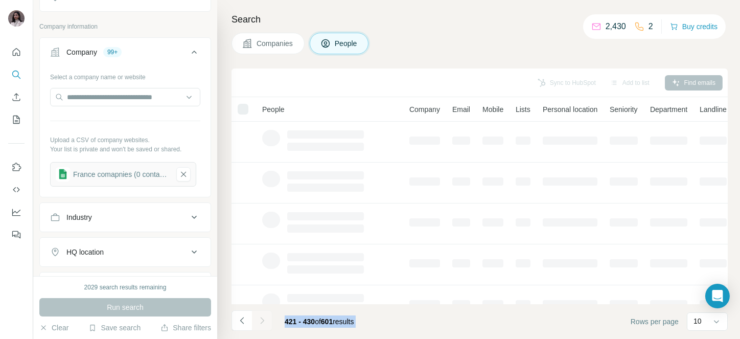
click at [260, 321] on div at bounding box center [262, 320] width 20 height 20
click at [260, 321] on icon "Navigate to next page" at bounding box center [262, 320] width 10 height 10
click at [260, 321] on div at bounding box center [262, 320] width 20 height 20
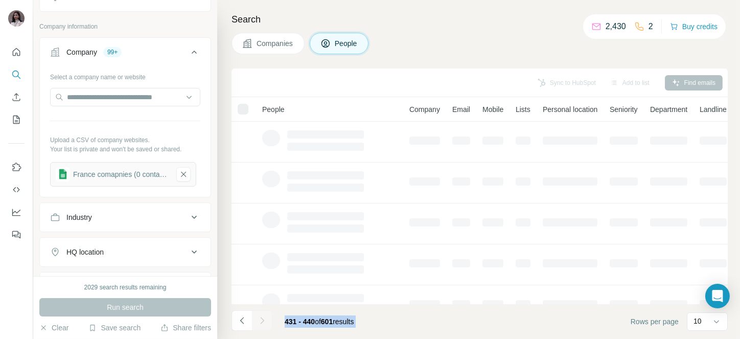
click at [260, 321] on div at bounding box center [262, 320] width 20 height 20
click at [260, 321] on icon "Navigate to next page" at bounding box center [262, 320] width 10 height 10
click at [260, 321] on div at bounding box center [262, 320] width 20 height 20
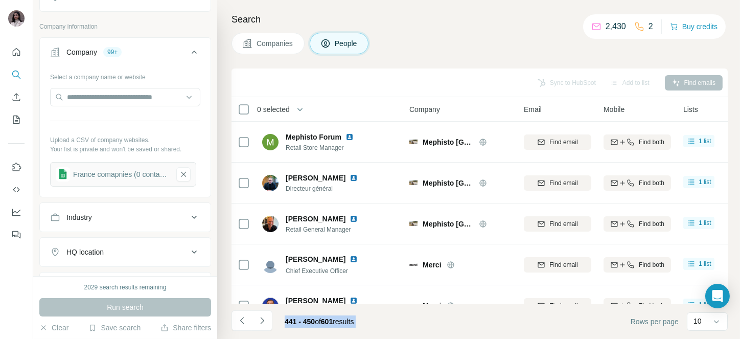
click at [260, 321] on icon "Navigate to next page" at bounding box center [262, 320] width 10 height 10
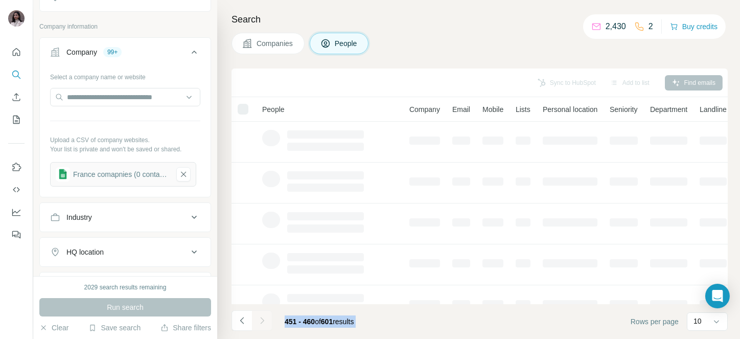
click at [260, 321] on div at bounding box center [262, 320] width 20 height 20
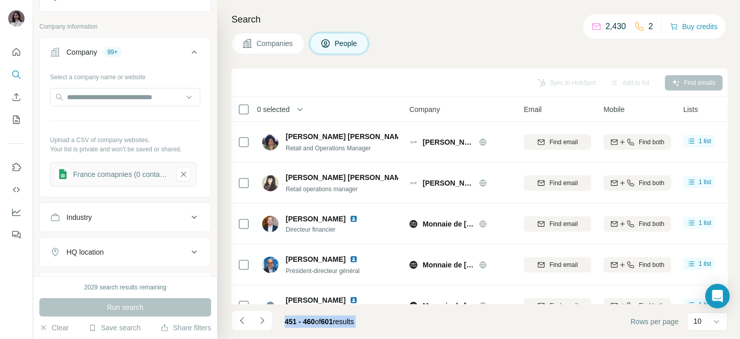
click at [260, 321] on icon "Navigate to next page" at bounding box center [262, 320] width 10 height 10
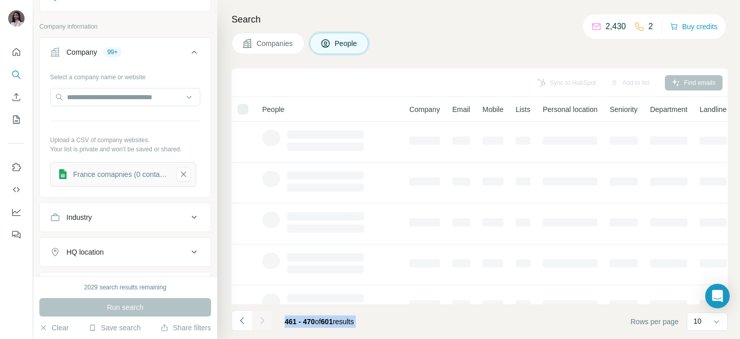
click at [260, 321] on div at bounding box center [262, 320] width 20 height 20
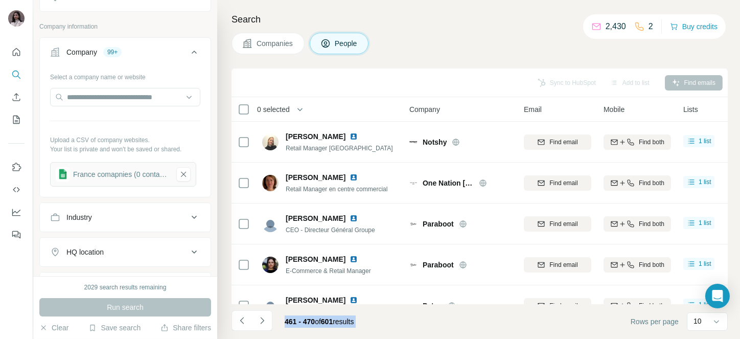
click at [260, 321] on icon "Navigate to next page" at bounding box center [262, 320] width 10 height 10
click at [260, 321] on div at bounding box center [262, 320] width 20 height 20
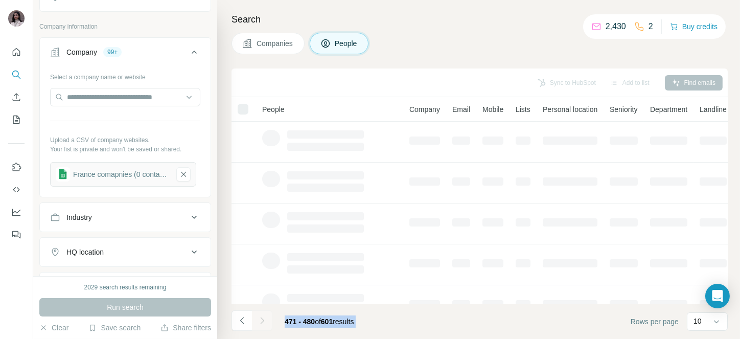
click at [260, 321] on div at bounding box center [262, 320] width 20 height 20
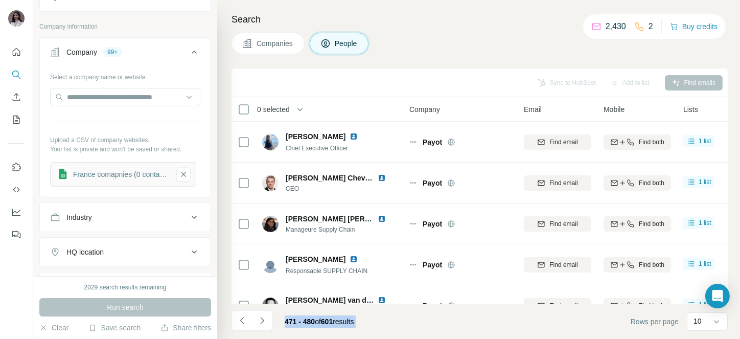
click at [260, 321] on icon "Navigate to next page" at bounding box center [262, 320] width 10 height 10
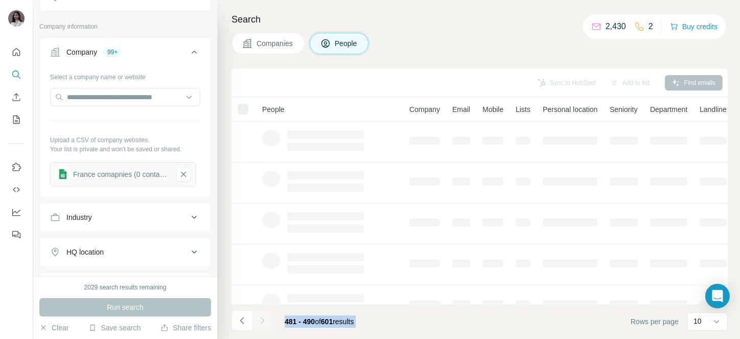
click at [260, 321] on div at bounding box center [262, 320] width 20 height 20
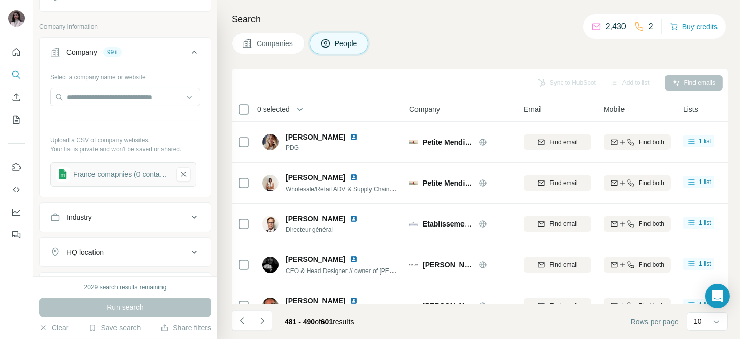
click at [260, 321] on icon "Navigate to next page" at bounding box center [262, 320] width 10 height 10
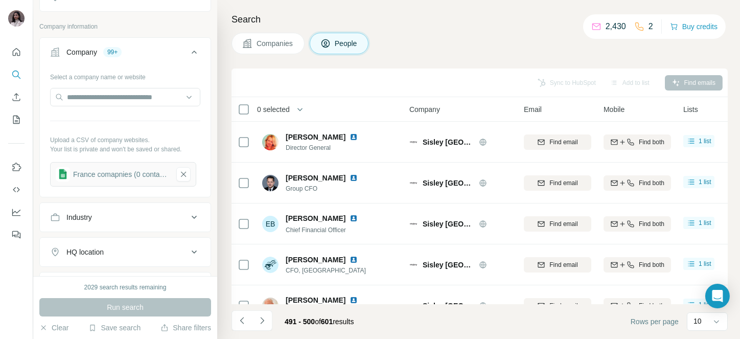
click at [260, 321] on icon "Navigate to next page" at bounding box center [262, 320] width 10 height 10
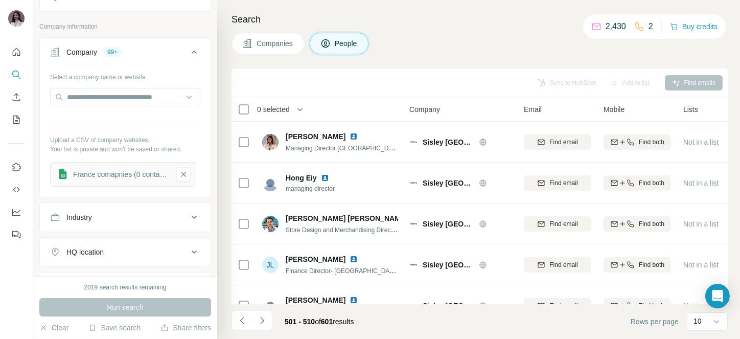
click at [277, 113] on span "0 selected" at bounding box center [273, 109] width 33 height 10
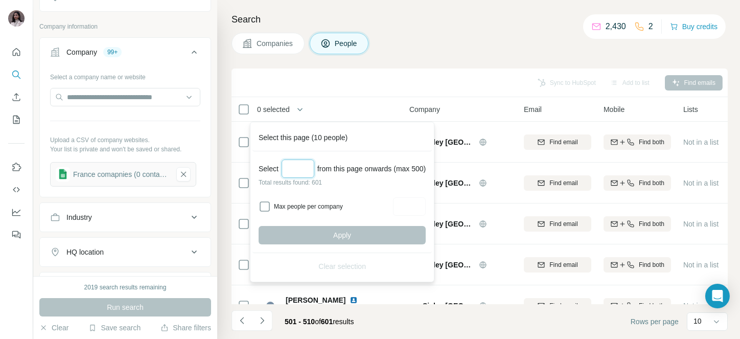
click at [290, 166] on input "Select a number (up to 500)" at bounding box center [298, 169] width 33 height 18
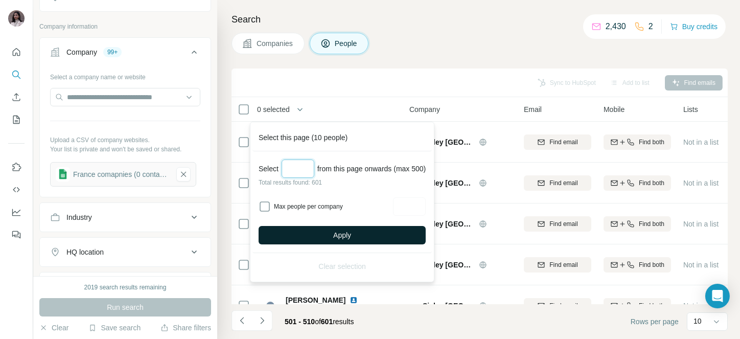
type input "***"
click at [333, 231] on button "Apply" at bounding box center [342, 235] width 167 height 18
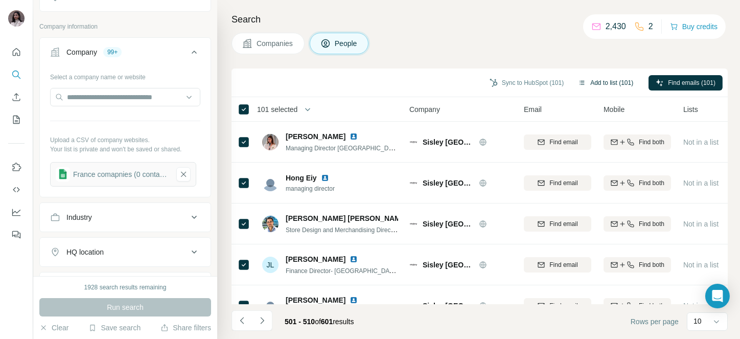
click at [626, 82] on button "Add to list (101)" at bounding box center [606, 82] width 70 height 15
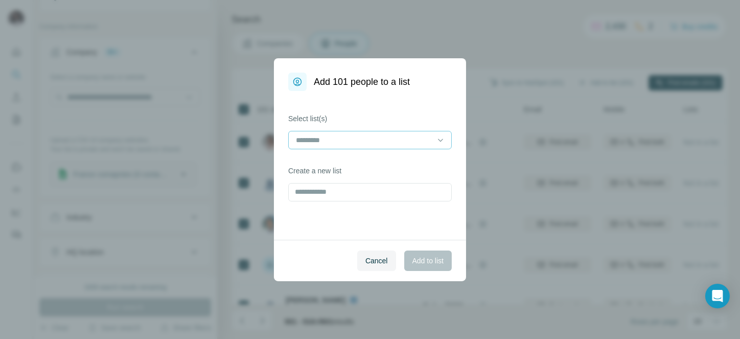
click at [395, 139] on input at bounding box center [364, 139] width 138 height 11
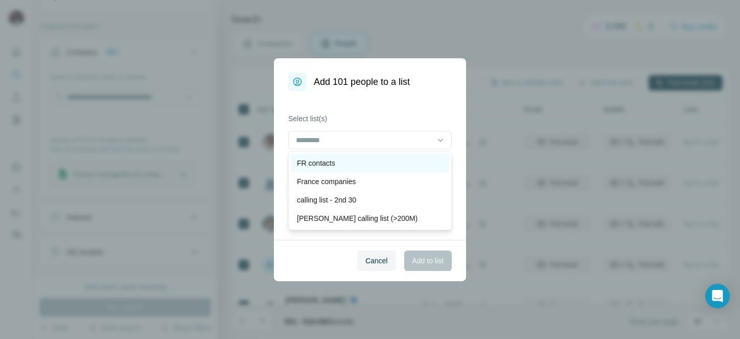
click at [355, 160] on div "FR contacts" at bounding box center [370, 163] width 146 height 10
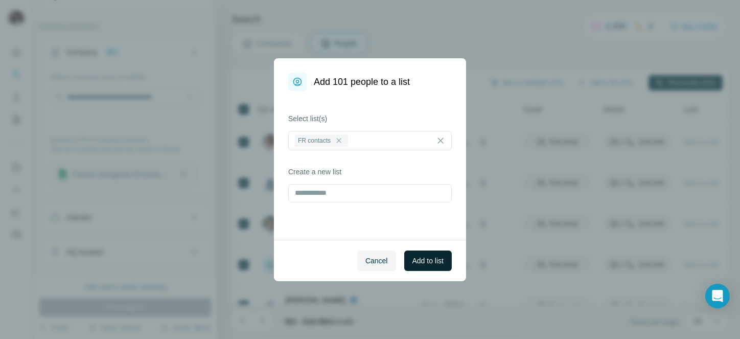
click at [432, 261] on span "Add to list" at bounding box center [428, 261] width 31 height 10
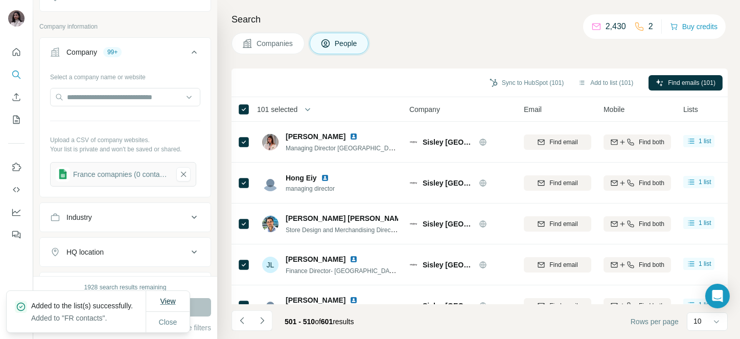
click at [167, 297] on span "View" at bounding box center [167, 301] width 15 height 8
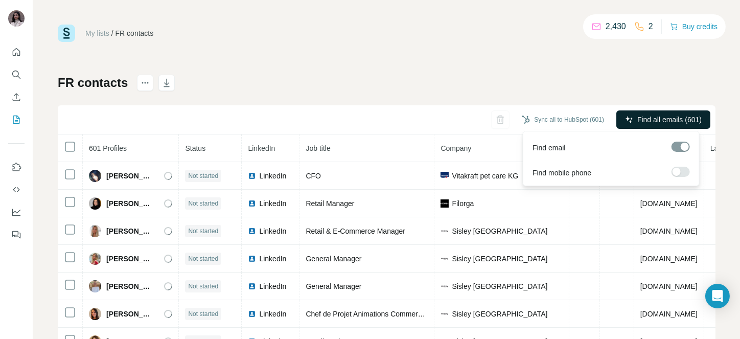
click at [660, 119] on span "Find all emails (601)" at bounding box center [670, 120] width 64 height 10
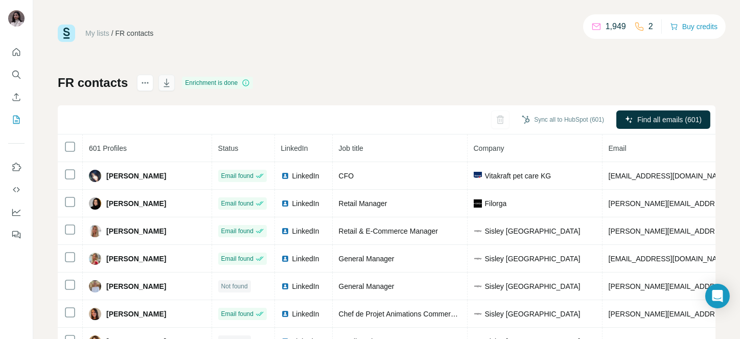
click at [168, 83] on icon "button" at bounding box center [167, 83] width 6 height 8
